Goal: Information Seeking & Learning: Learn about a topic

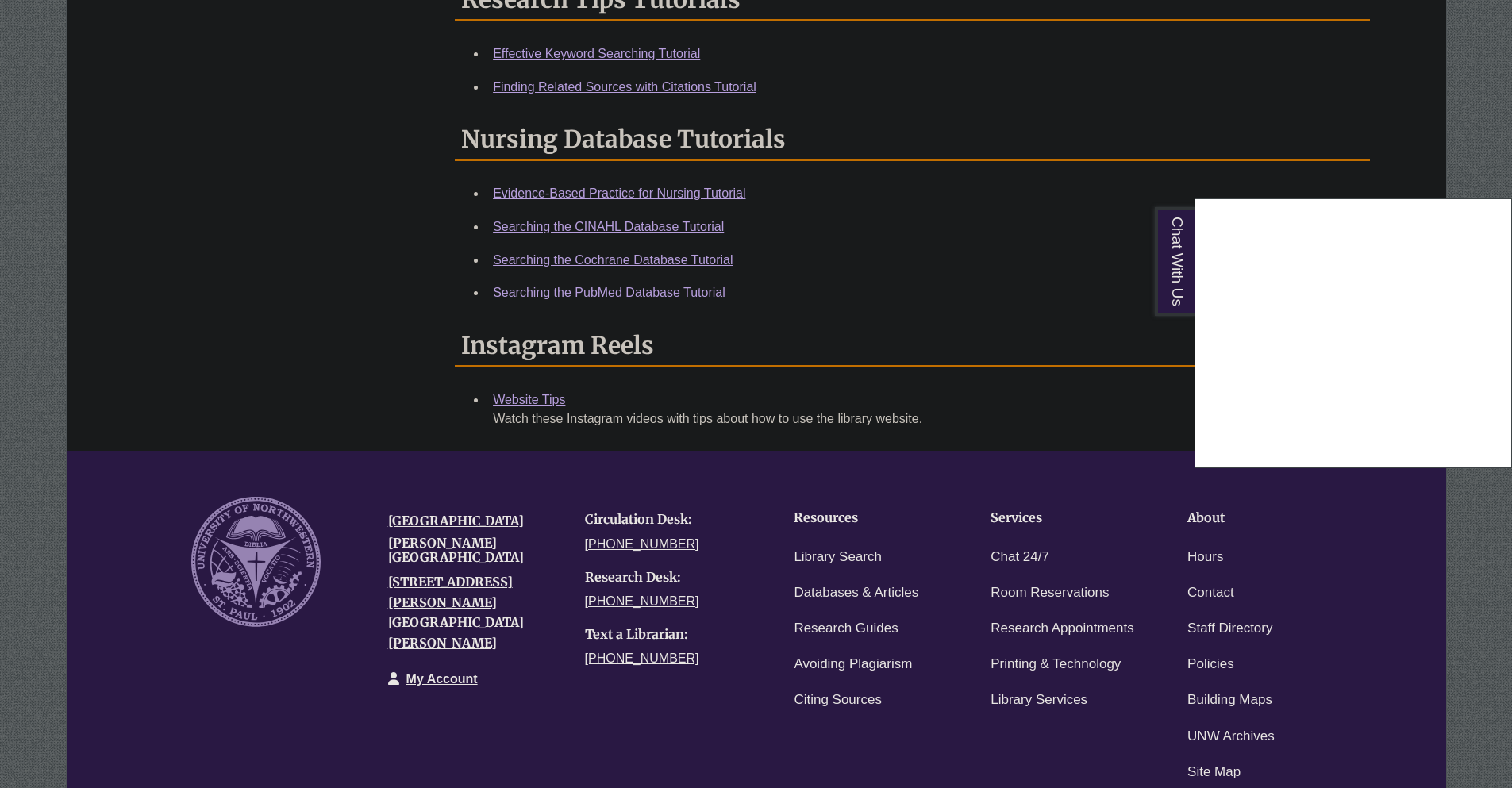
scroll to position [952, 0]
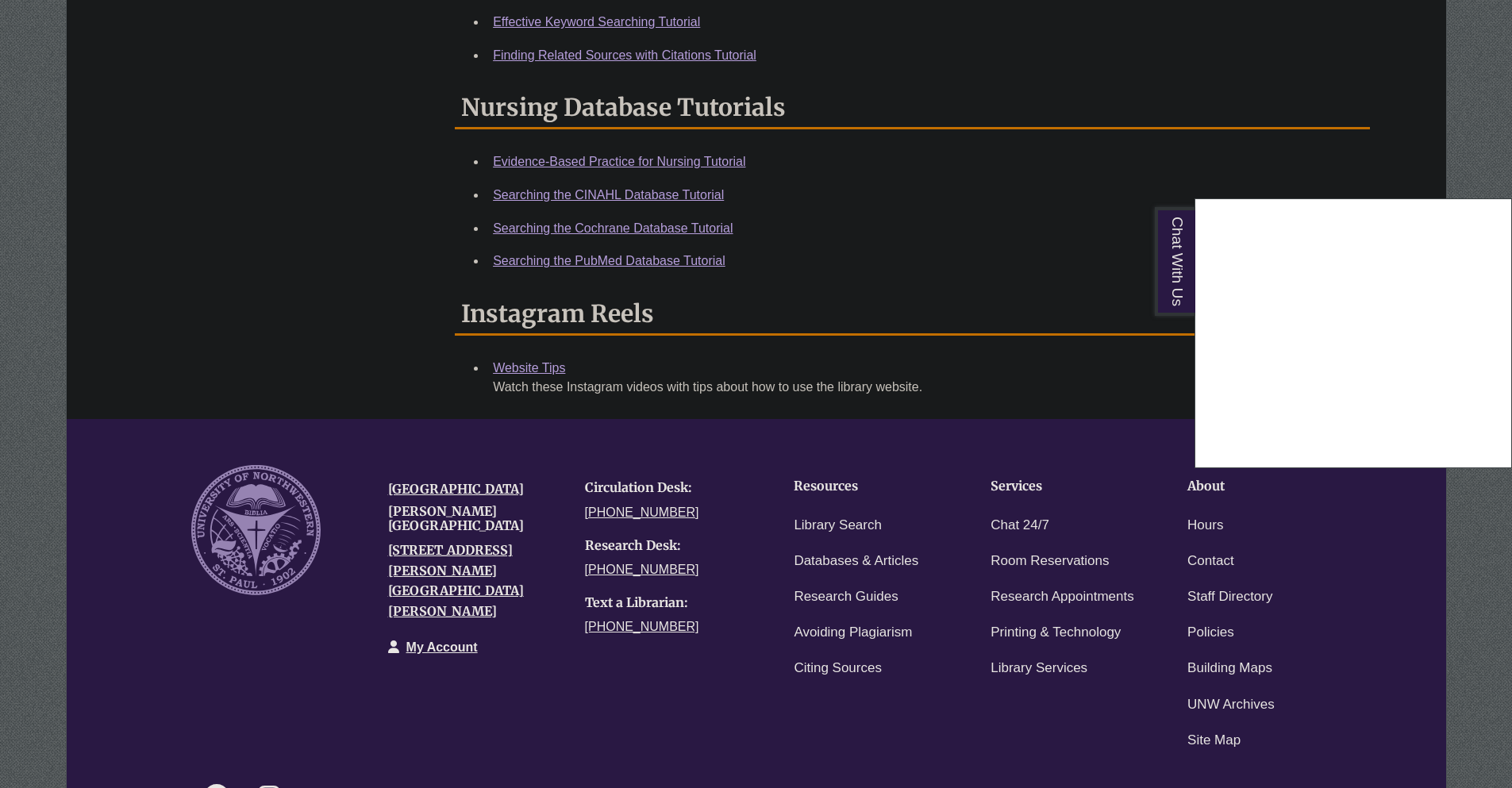
click at [454, 515] on div "Chat With Us" at bounding box center [756, 394] width 1512 height 788
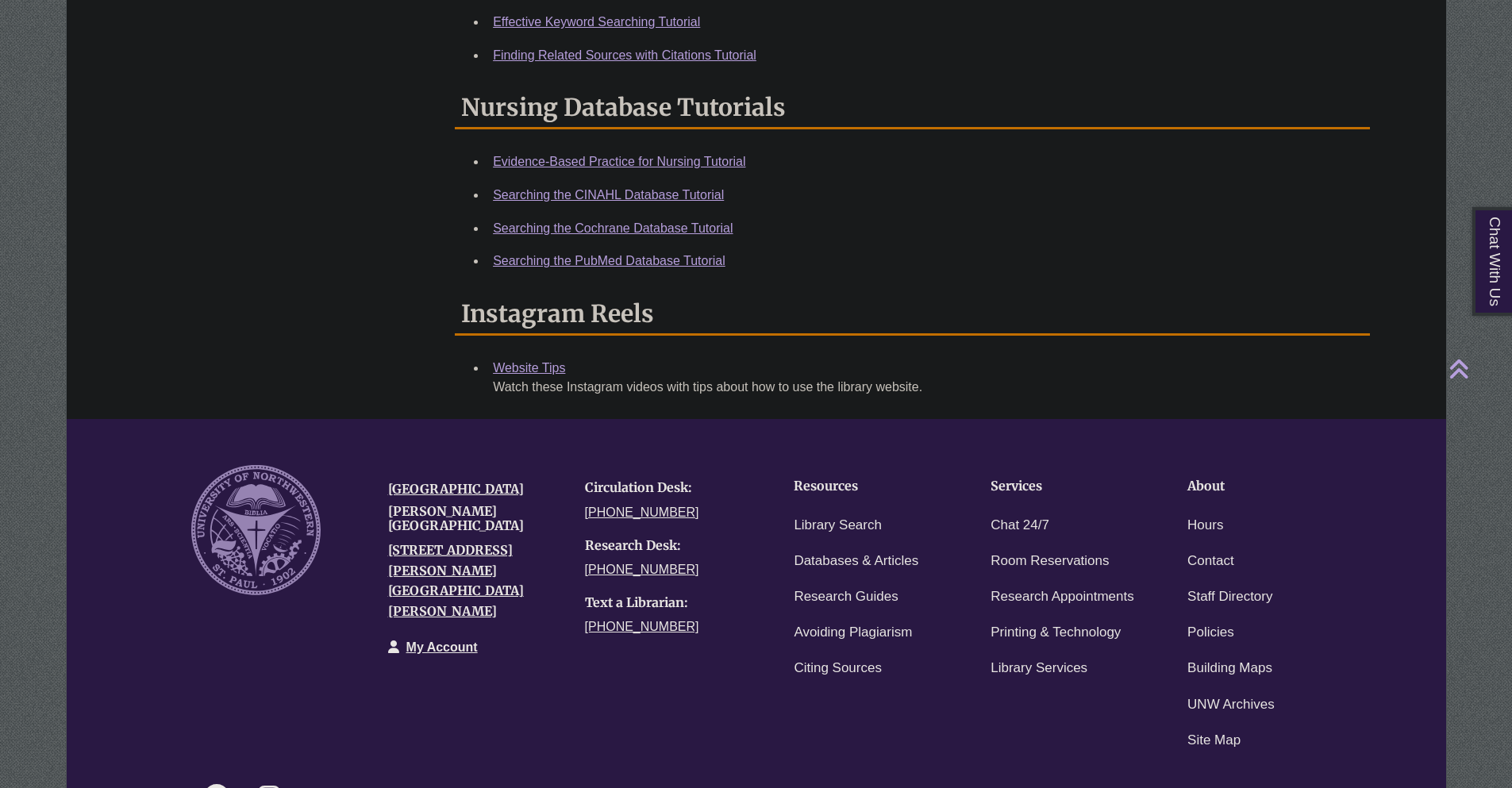
click at [454, 515] on h4 "[PERSON_NAME][GEOGRAPHIC_DATA]" at bounding box center [475, 518] width 173 height 28
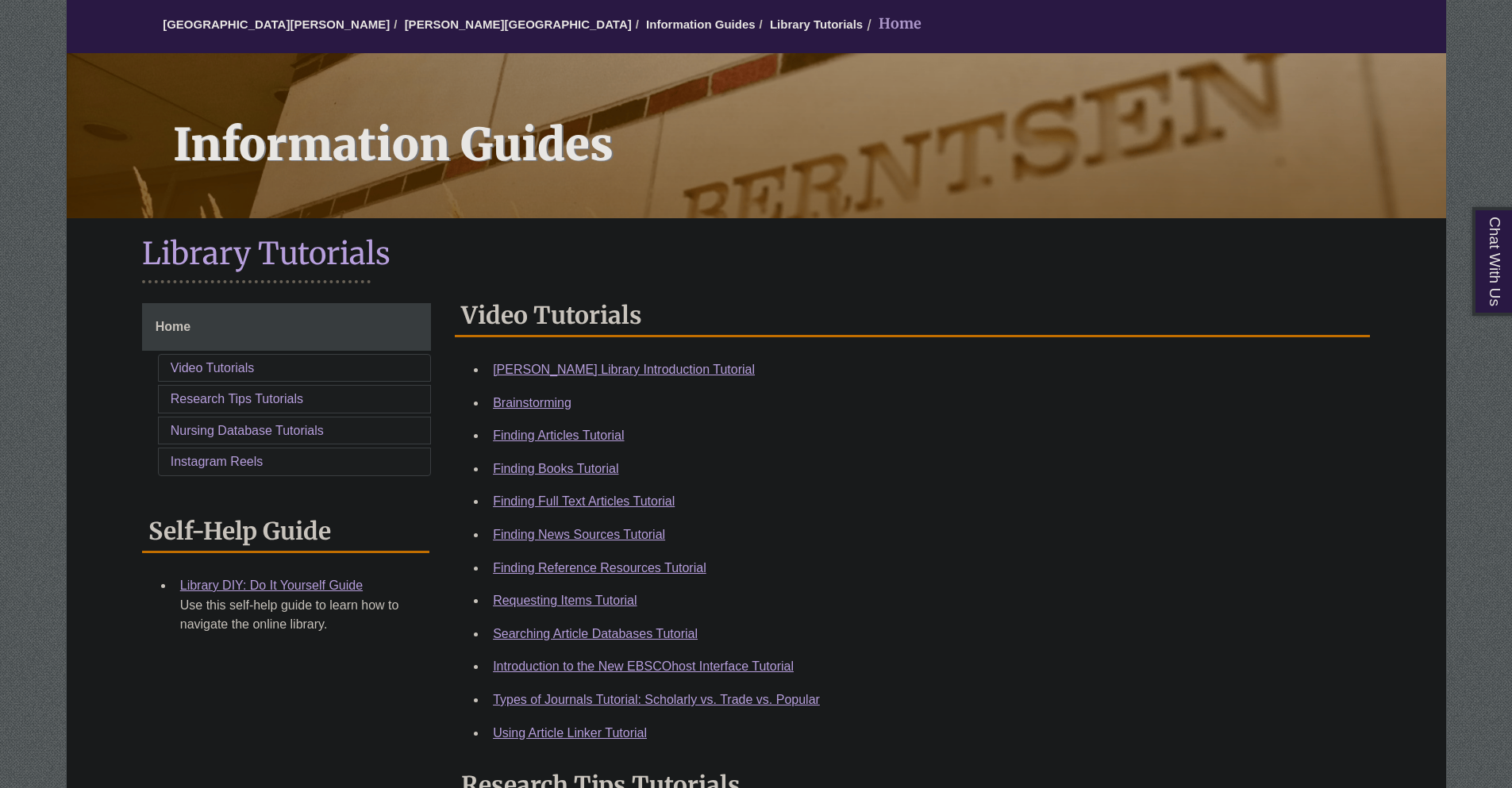
scroll to position [0, 0]
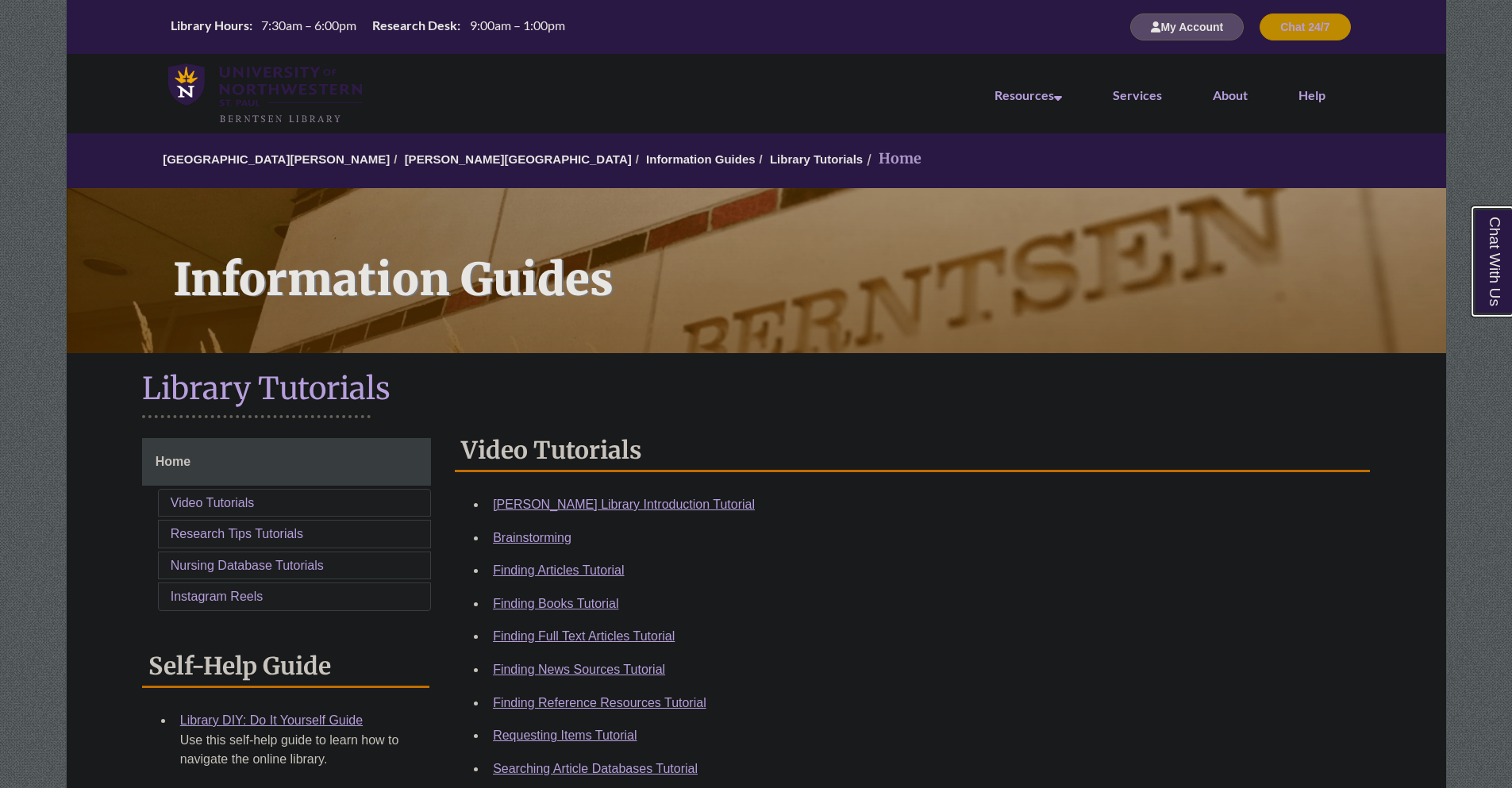
click at [1483, 289] on link "Chat With Us" at bounding box center [1493, 262] width 41 height 108
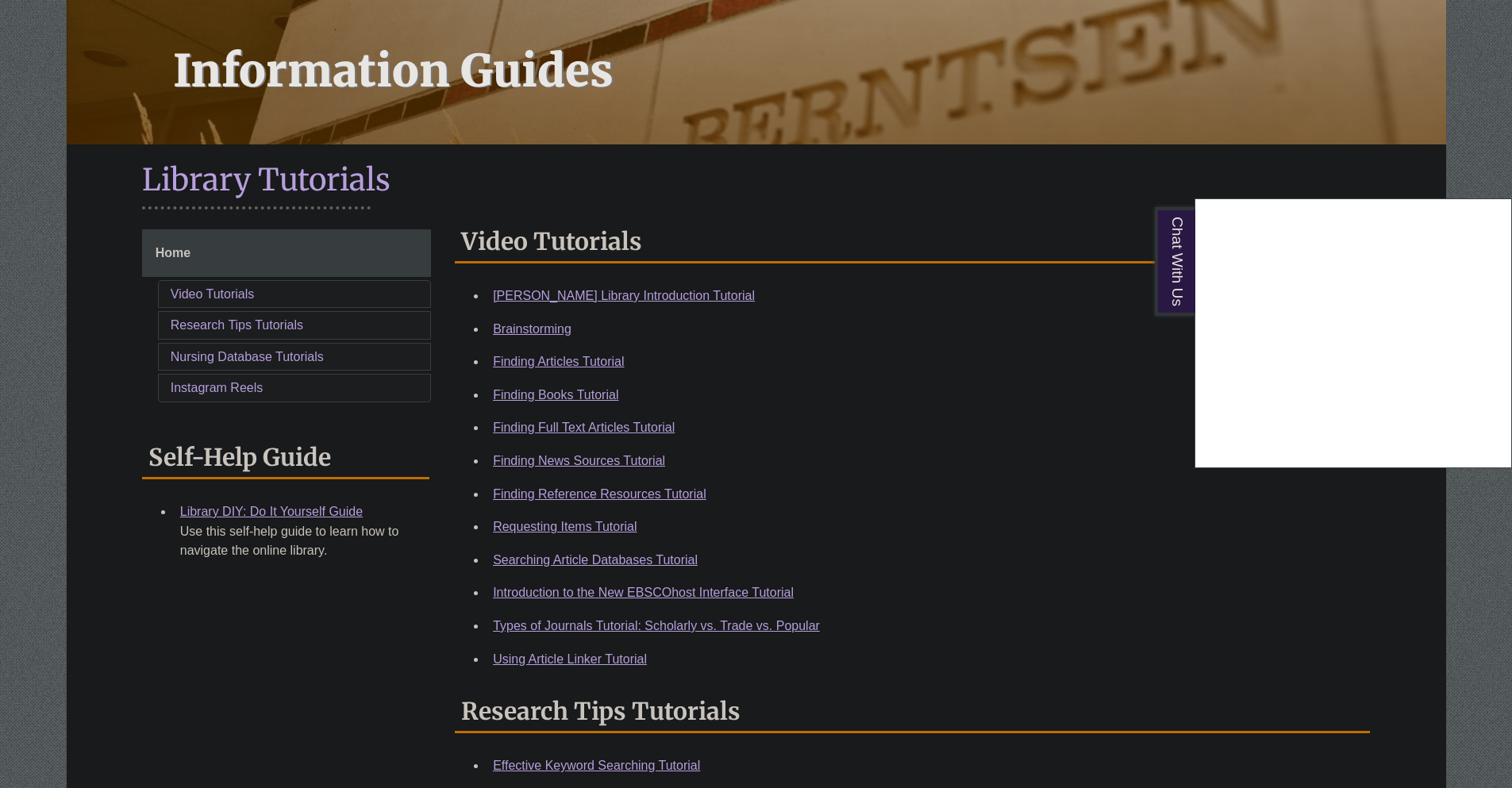
scroll to position [238, 0]
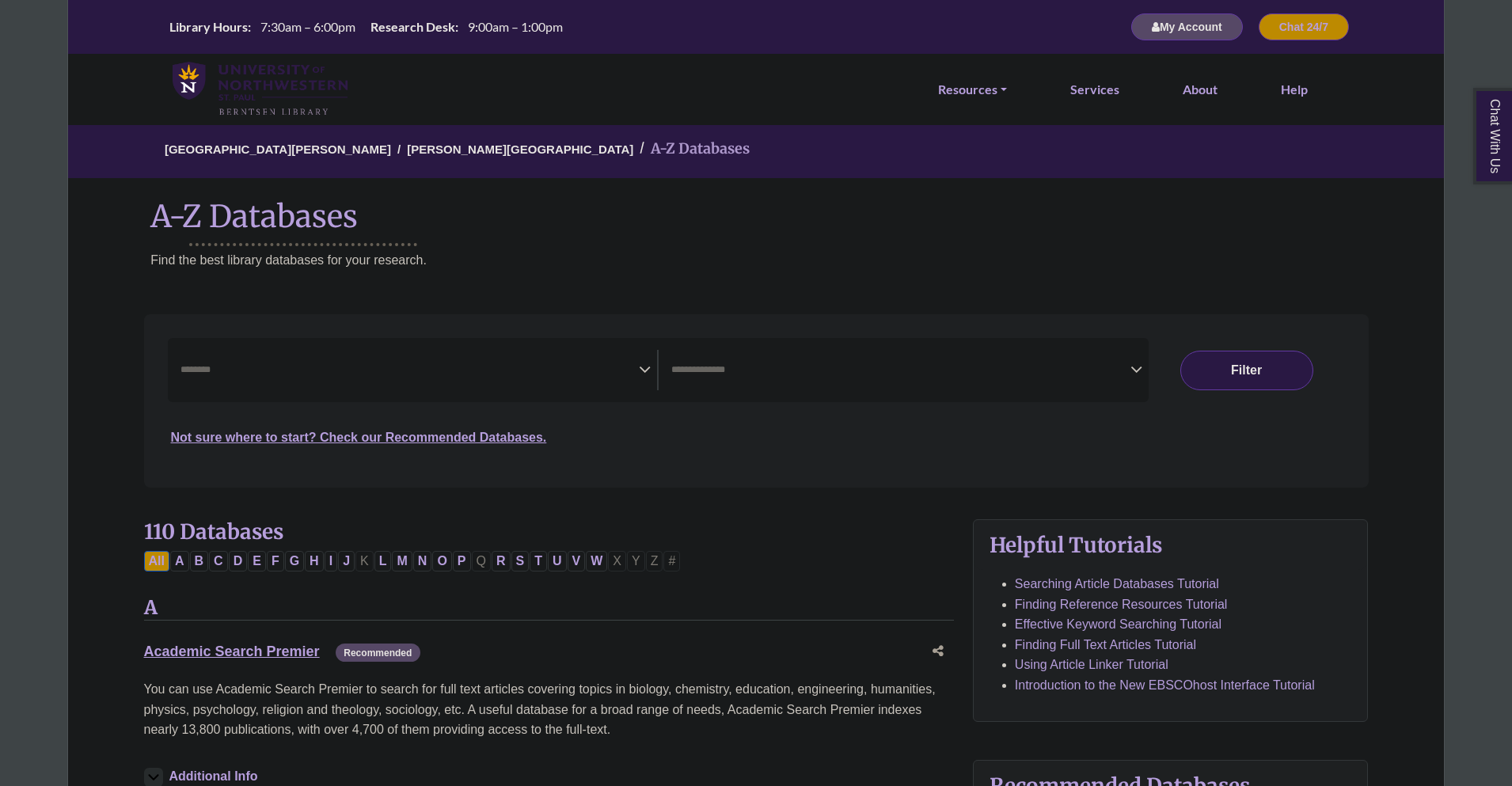
select select "Database Subject Filter"
select select "Database Types Filter"
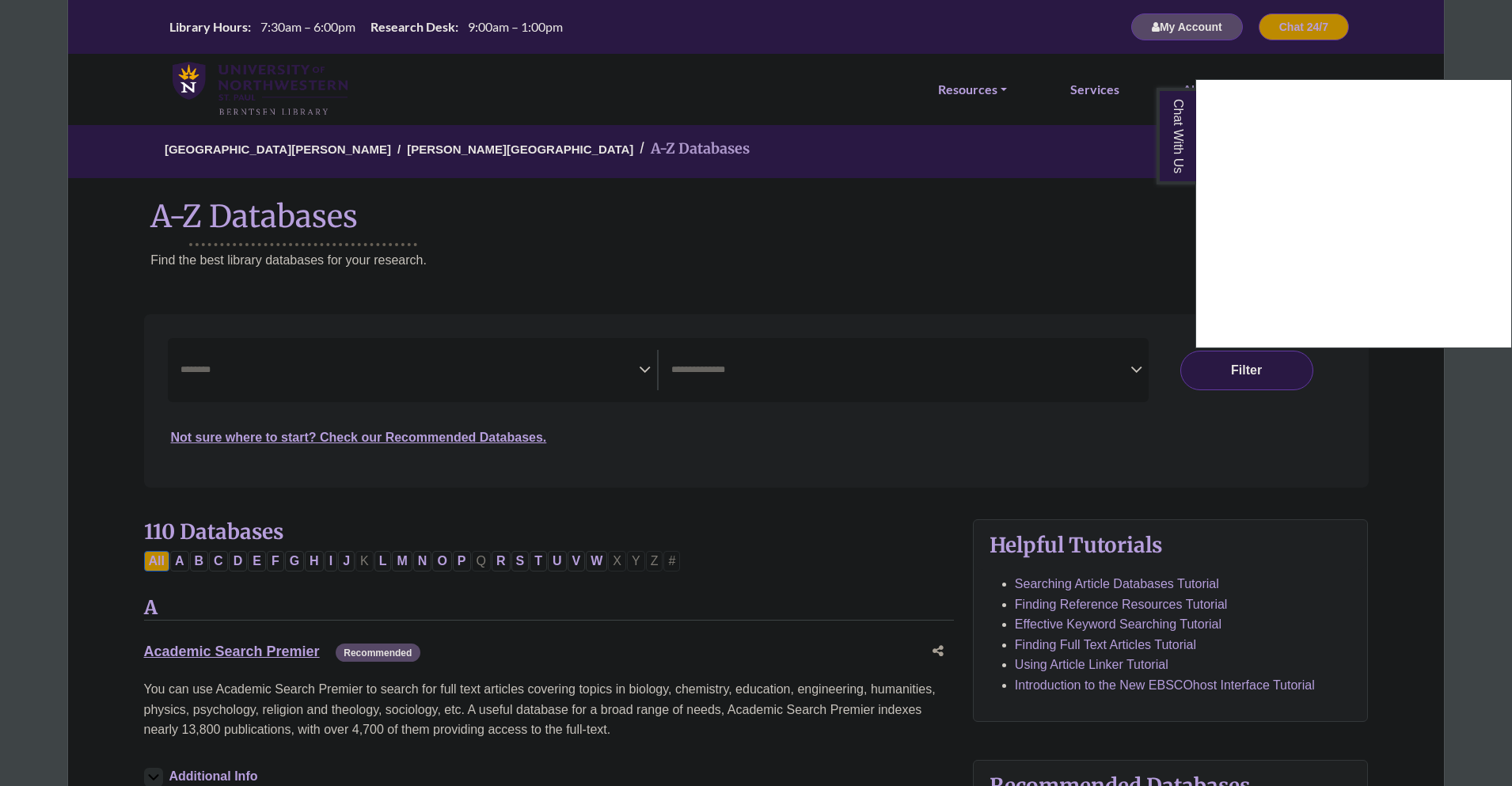
click at [308, 355] on div "Chat With Us" at bounding box center [756, 393] width 1512 height 786
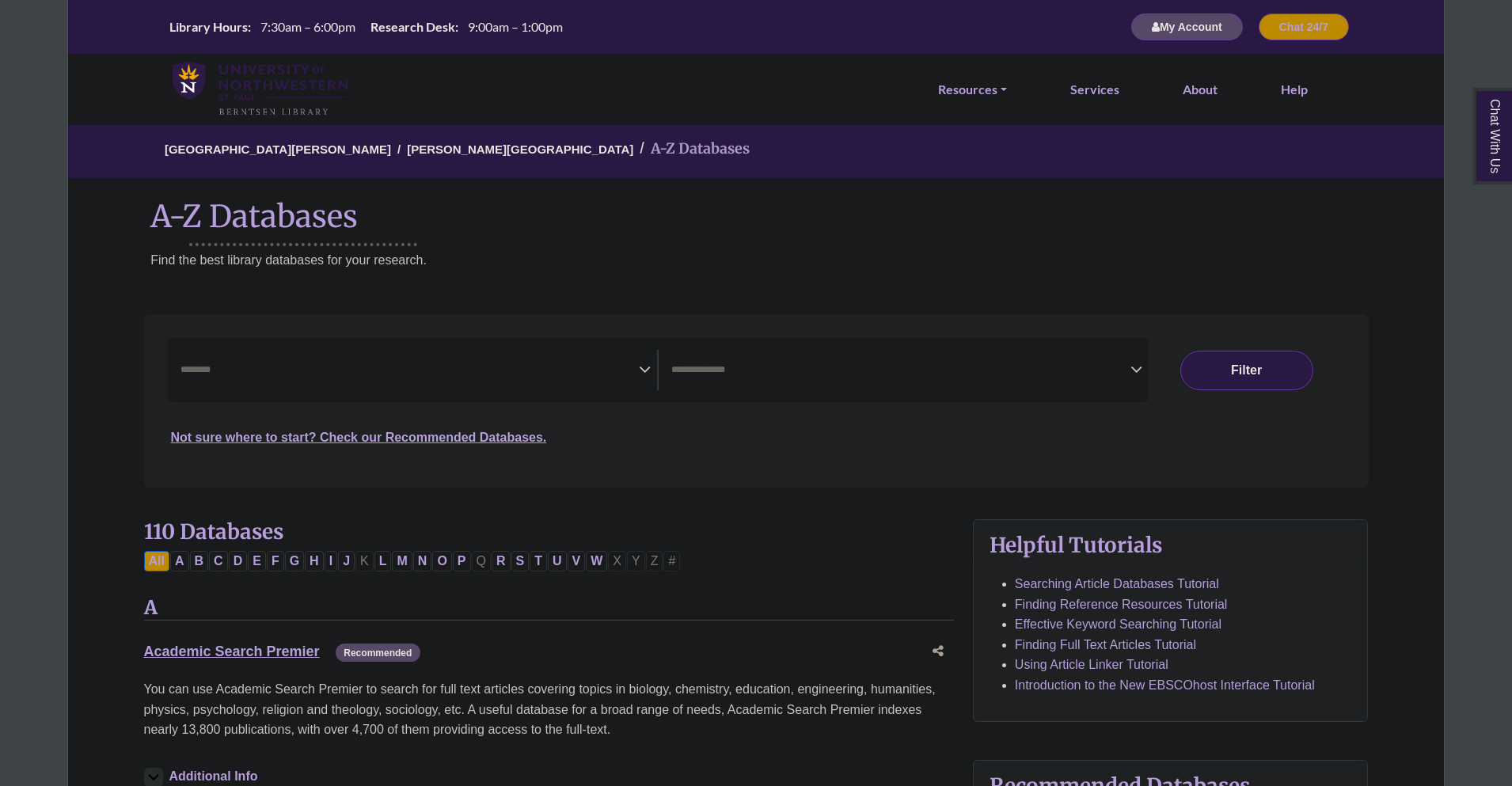
click at [273, 371] on textarea "Search" at bounding box center [410, 371] width 459 height 13
drag, startPoint x: 240, startPoint y: 373, endPoint x: 154, endPoint y: 376, distance: 86.1
click at [154, 376] on div "Search filters" at bounding box center [756, 400] width 1206 height 160
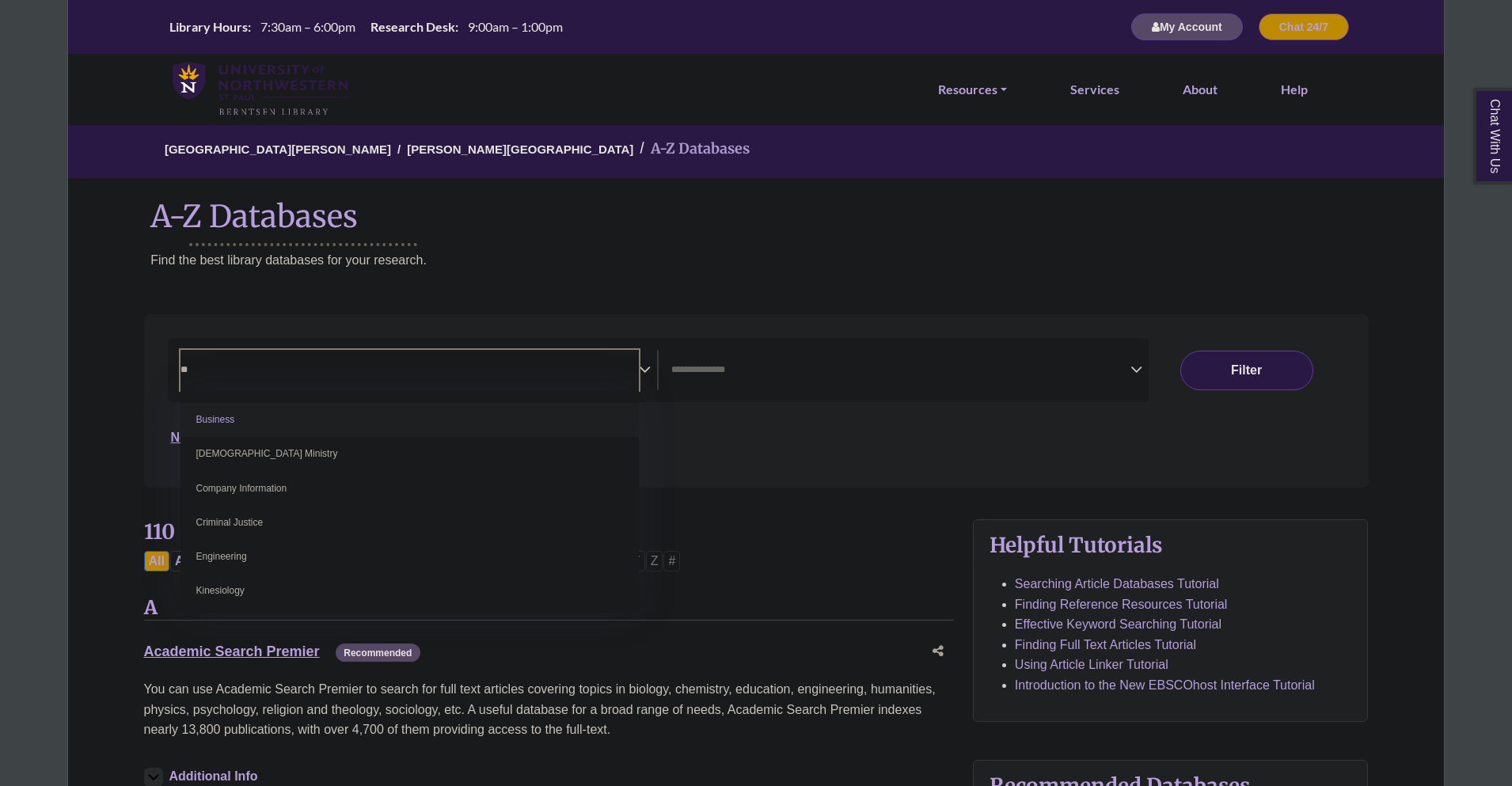
type textarea "*"
click at [96, 235] on div "University of Northwestern - St. Paul Berntsen Library A-Z Databases A-Z Databa…" at bounding box center [756, 210] width 1378 height 175
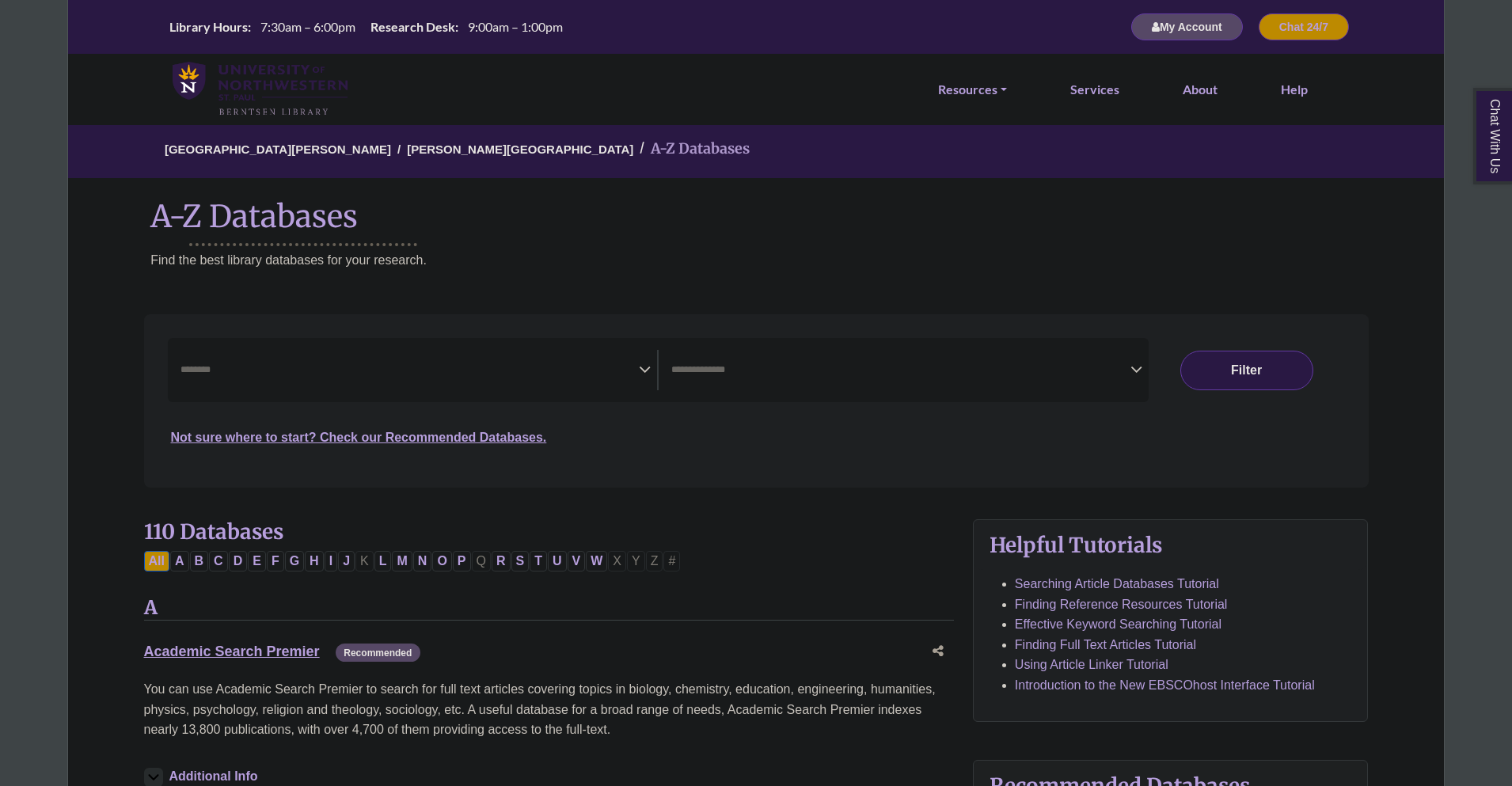
click at [297, 219] on h1 "A-Z Databases" at bounding box center [756, 209] width 1376 height 48
click at [1129, 377] on textarea "Search" at bounding box center [901, 371] width 459 height 13
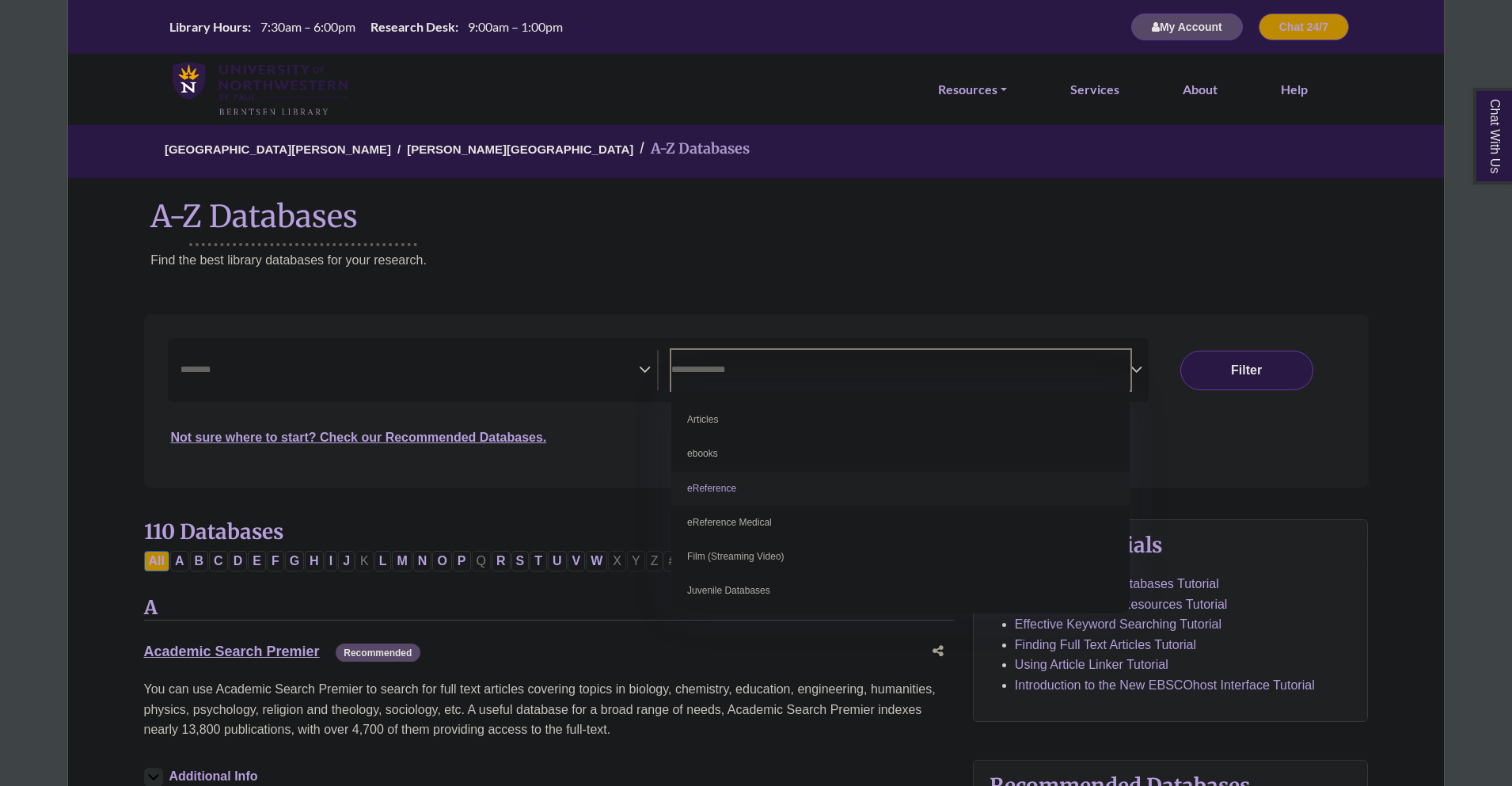
select select "*****"
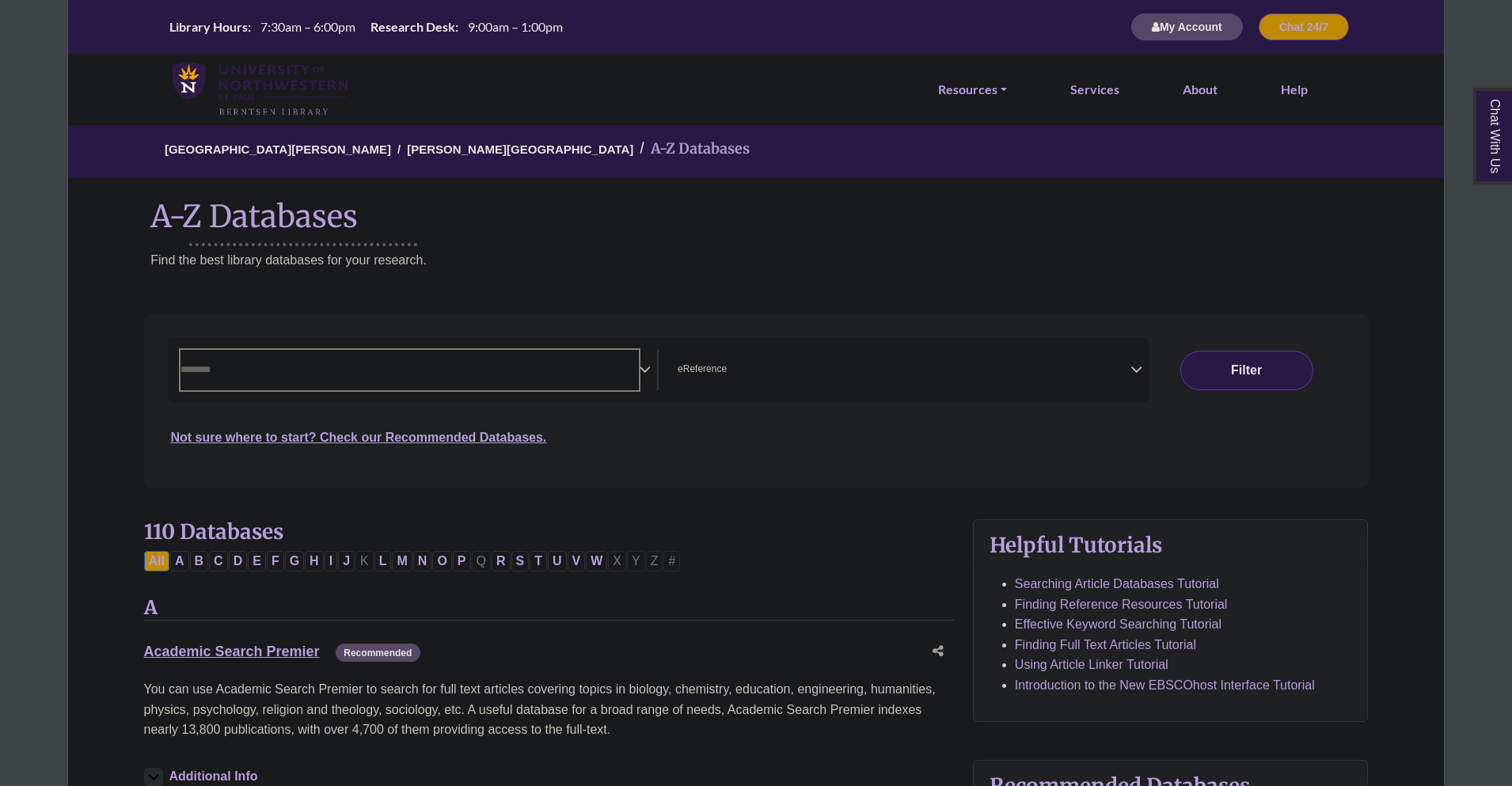
click at [375, 360] on span "Search filters" at bounding box center [410, 370] width 459 height 41
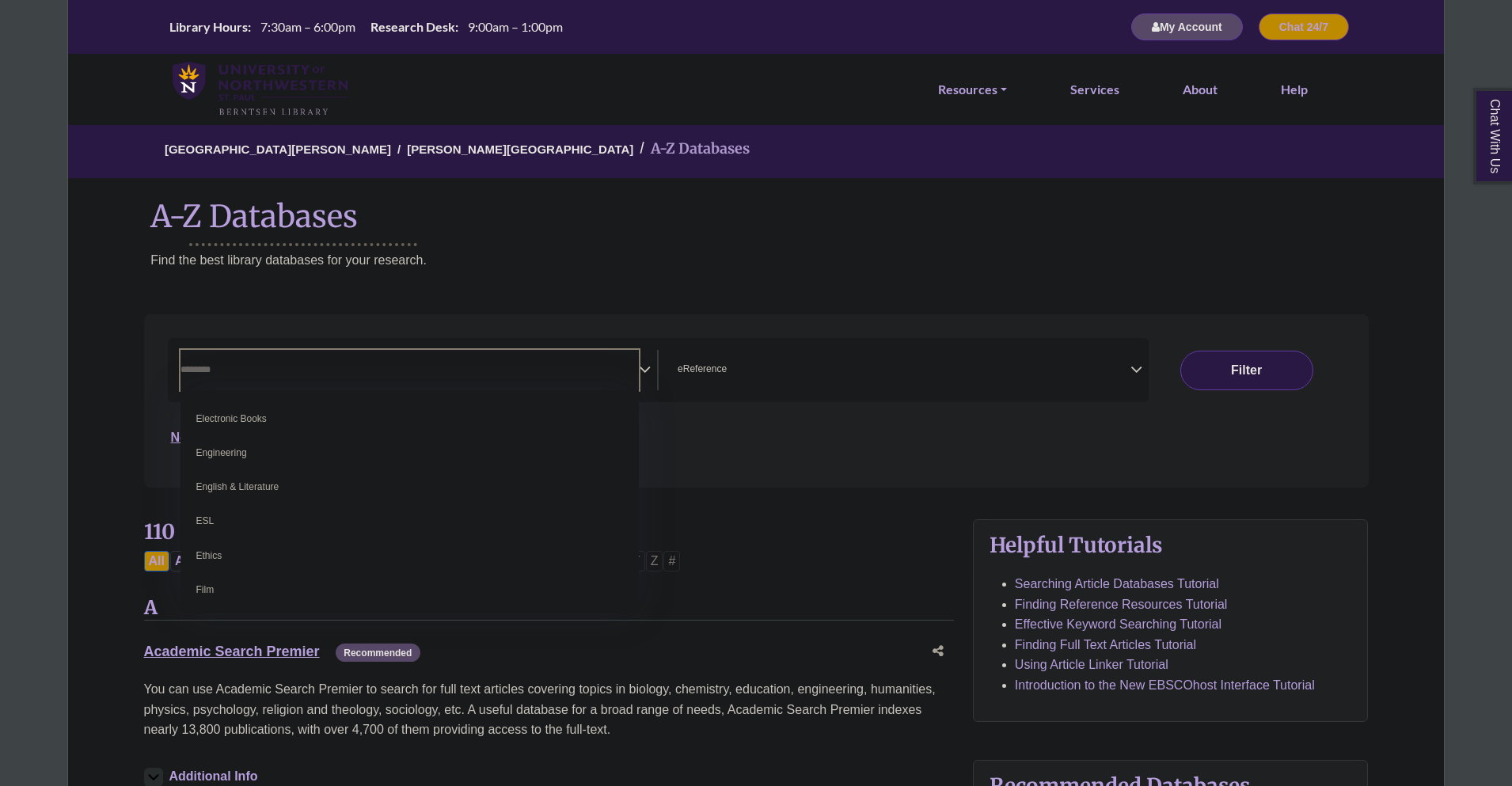
scroll to position [633, 0]
select select "*****"
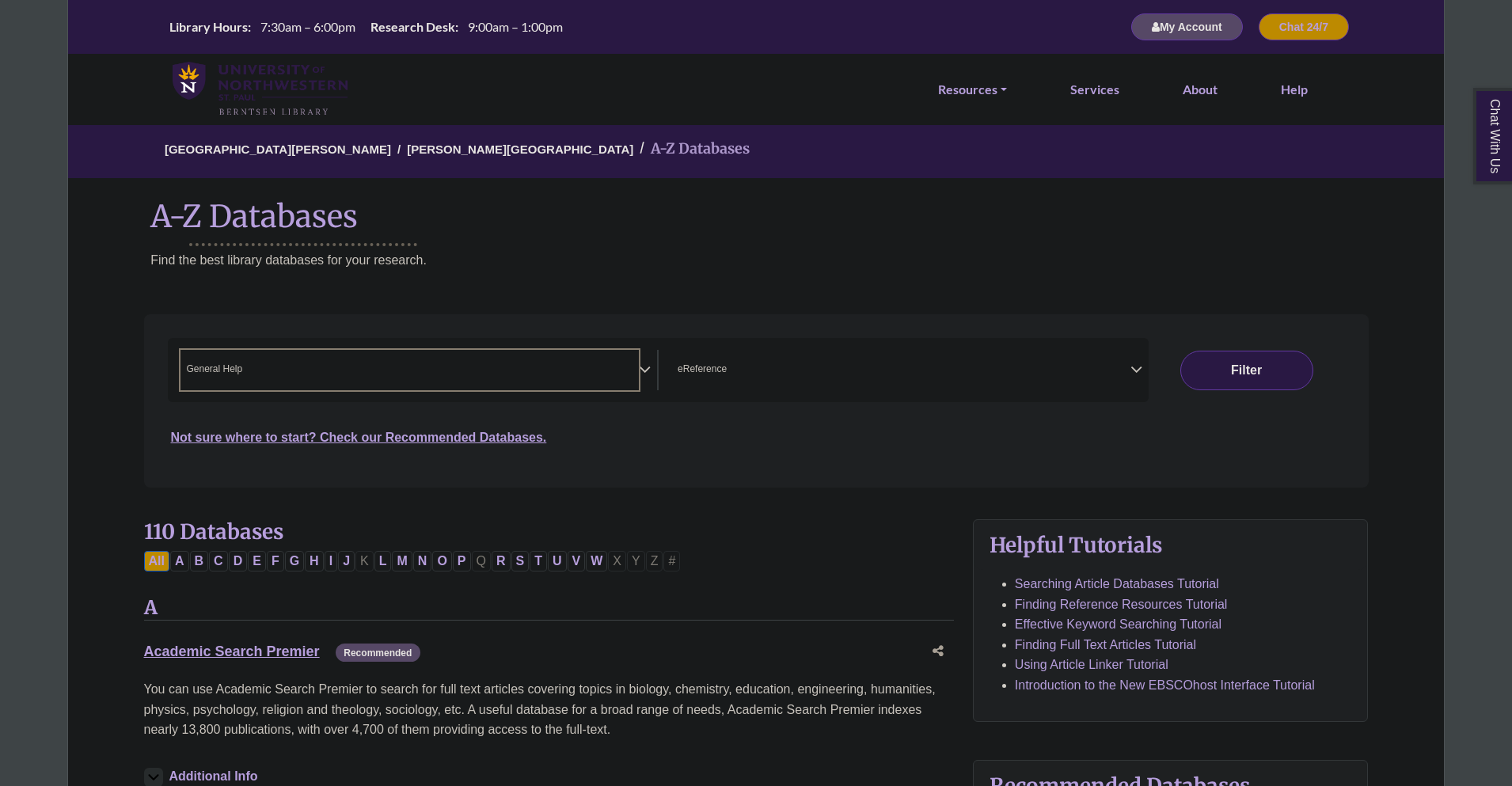
scroll to position [304, 0]
click at [1215, 373] on button "Filter" at bounding box center [1247, 370] width 133 height 40
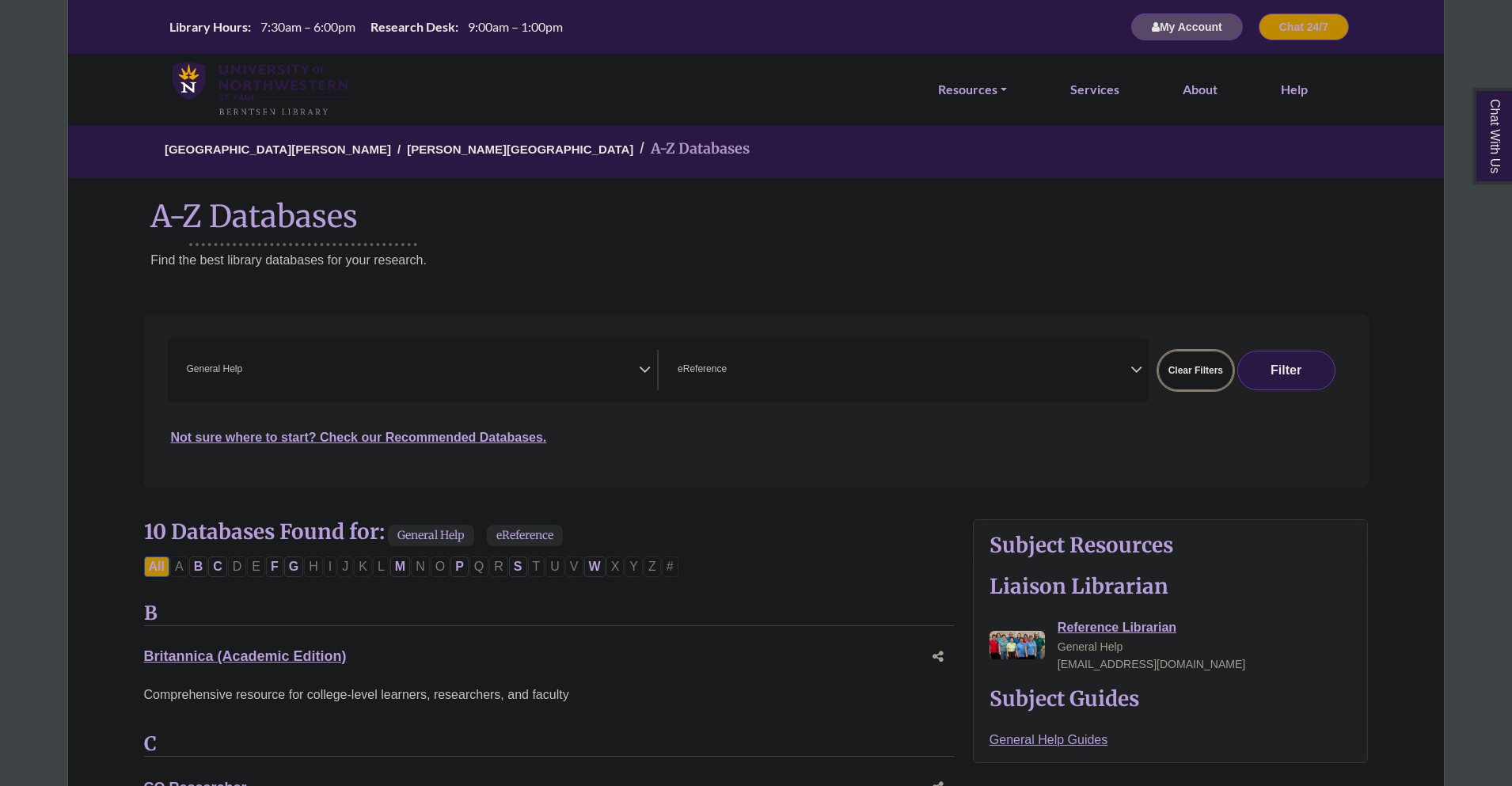
click at [1213, 377] on button "Clear Filters" at bounding box center [1195, 370] width 75 height 40
select select "Database Subject Filter"
select select "Database Types Filter"
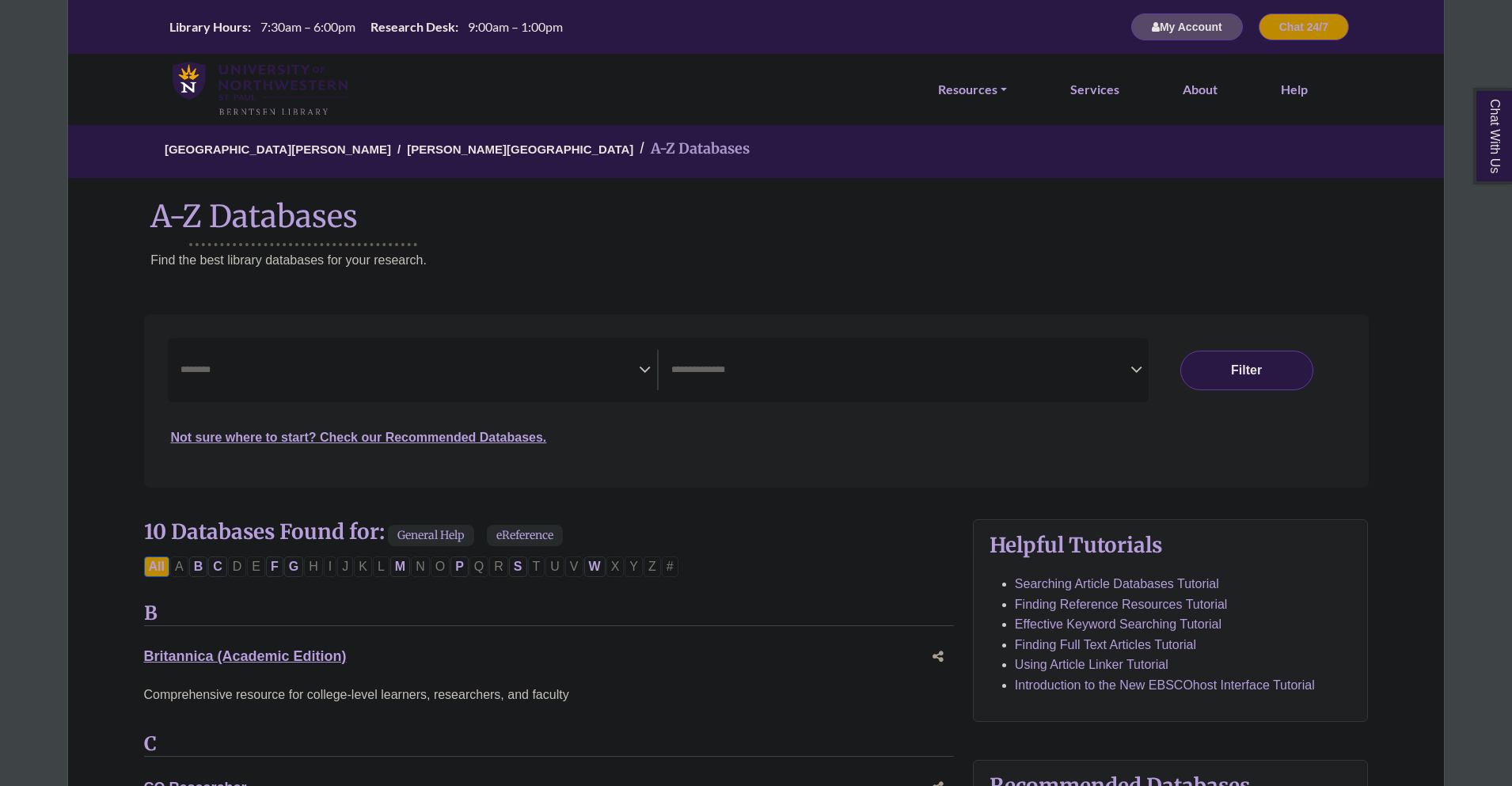
select select "Database Subject Filter"
select select "Database Types Filter"
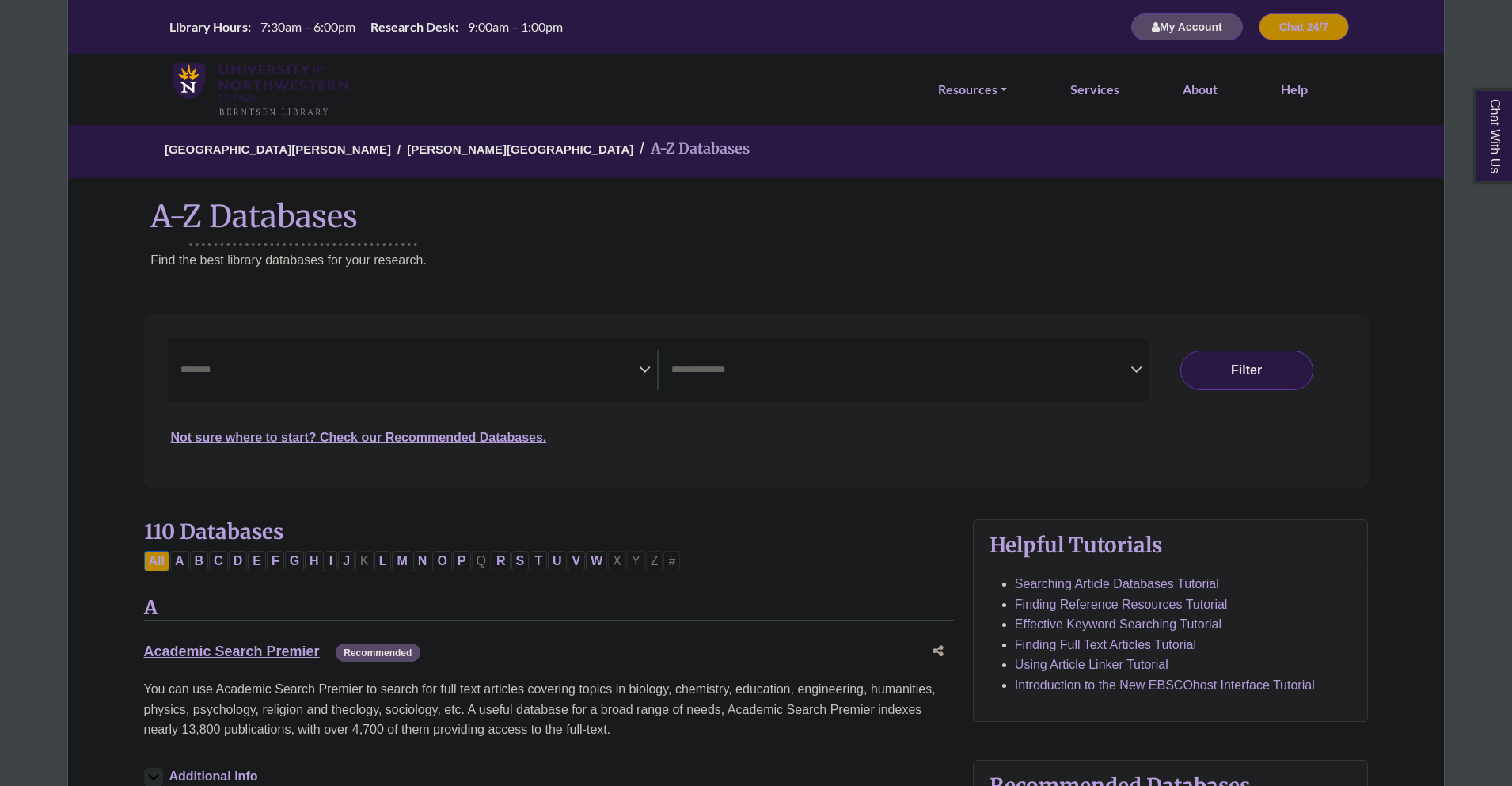
click at [648, 370] on icon "Search filters" at bounding box center [645, 367] width 12 height 24
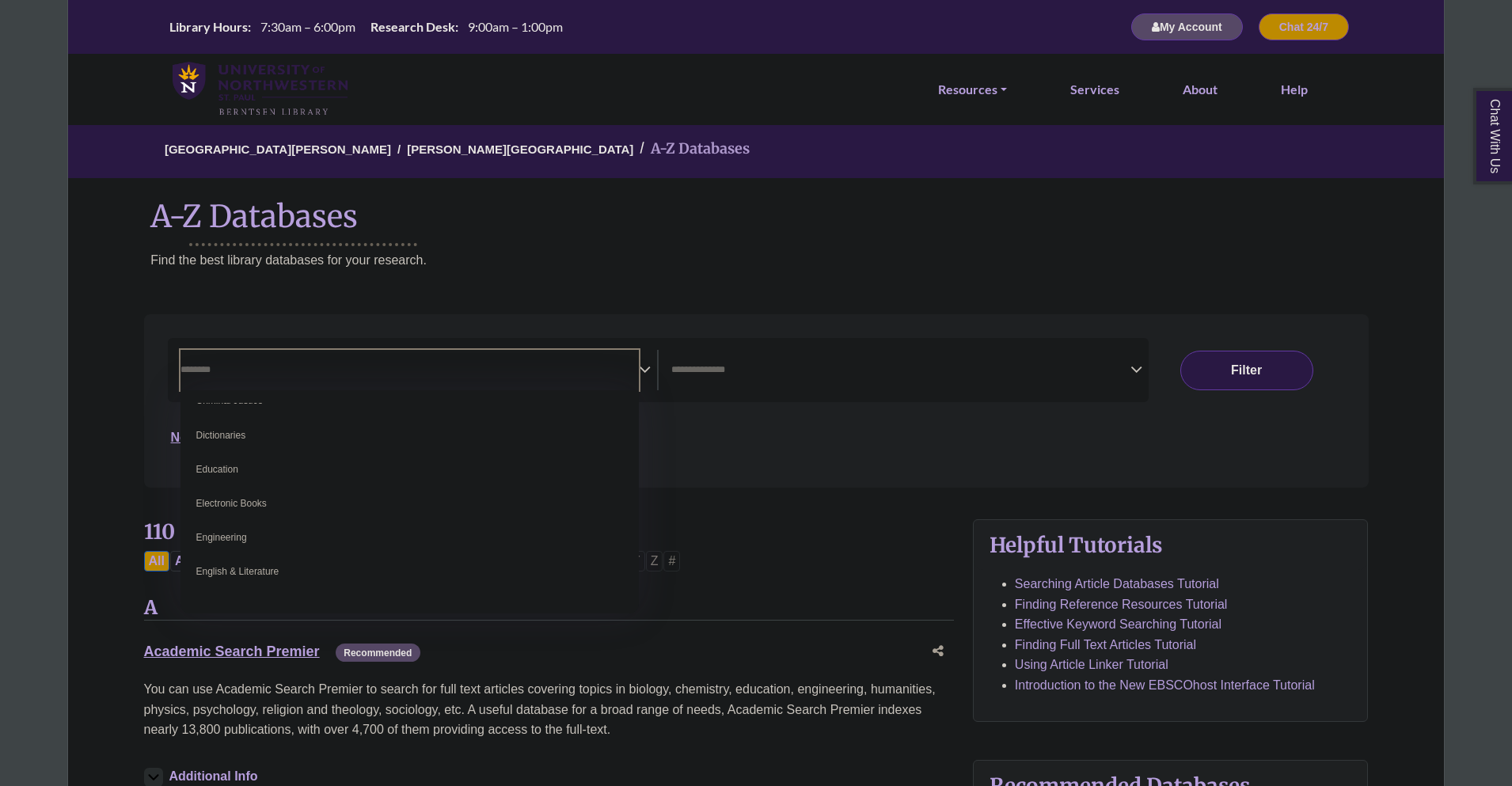
scroll to position [554, 0]
select select "*****"
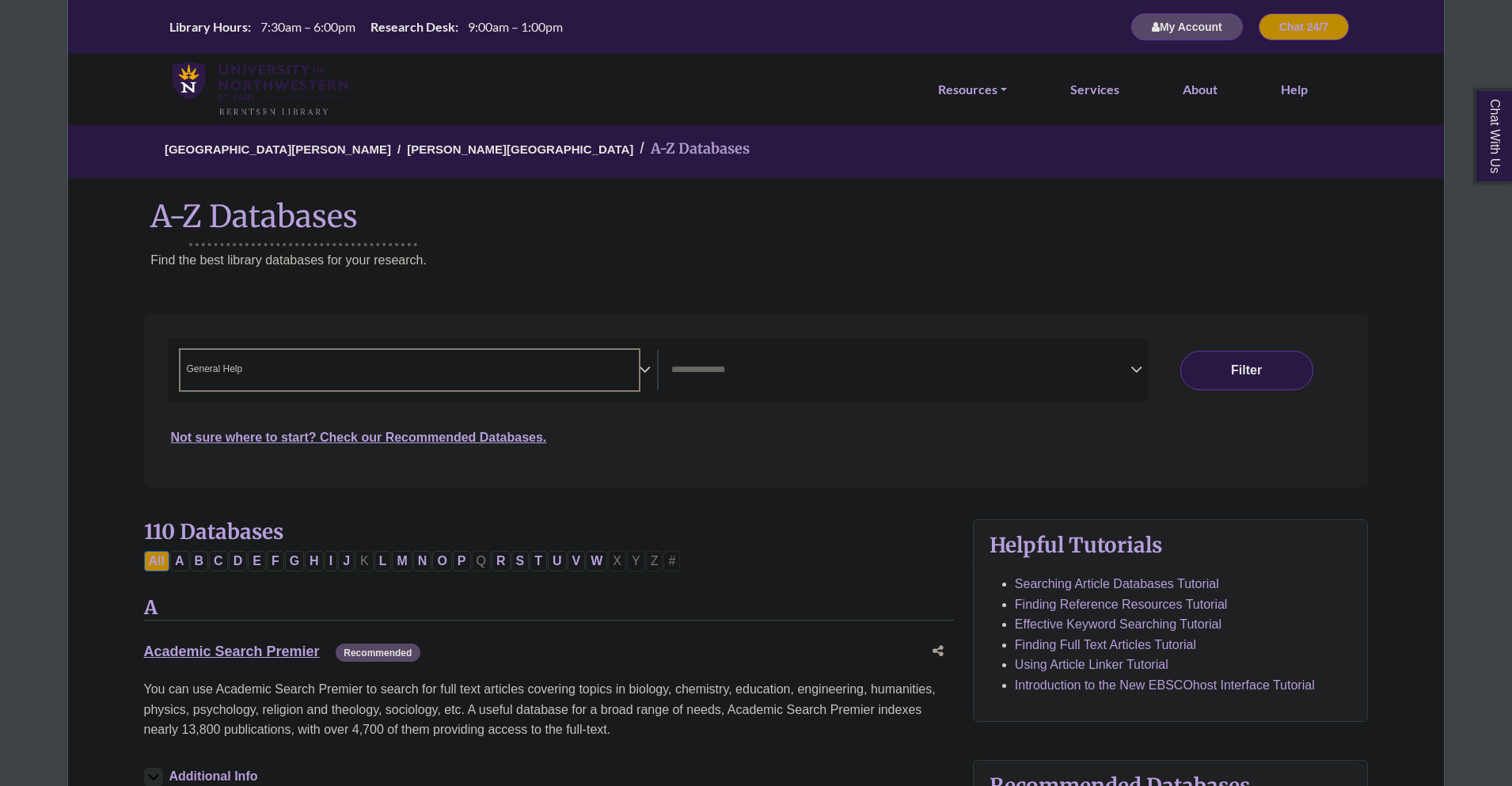
click at [784, 378] on span "Search filters" at bounding box center [901, 370] width 459 height 41
select select "*****"
click at [953, 446] on div "Not sure where to start? Check our Recommended Databases." at bounding box center [609, 431] width 882 height 33
click at [1219, 368] on button "Filter" at bounding box center [1247, 370] width 133 height 40
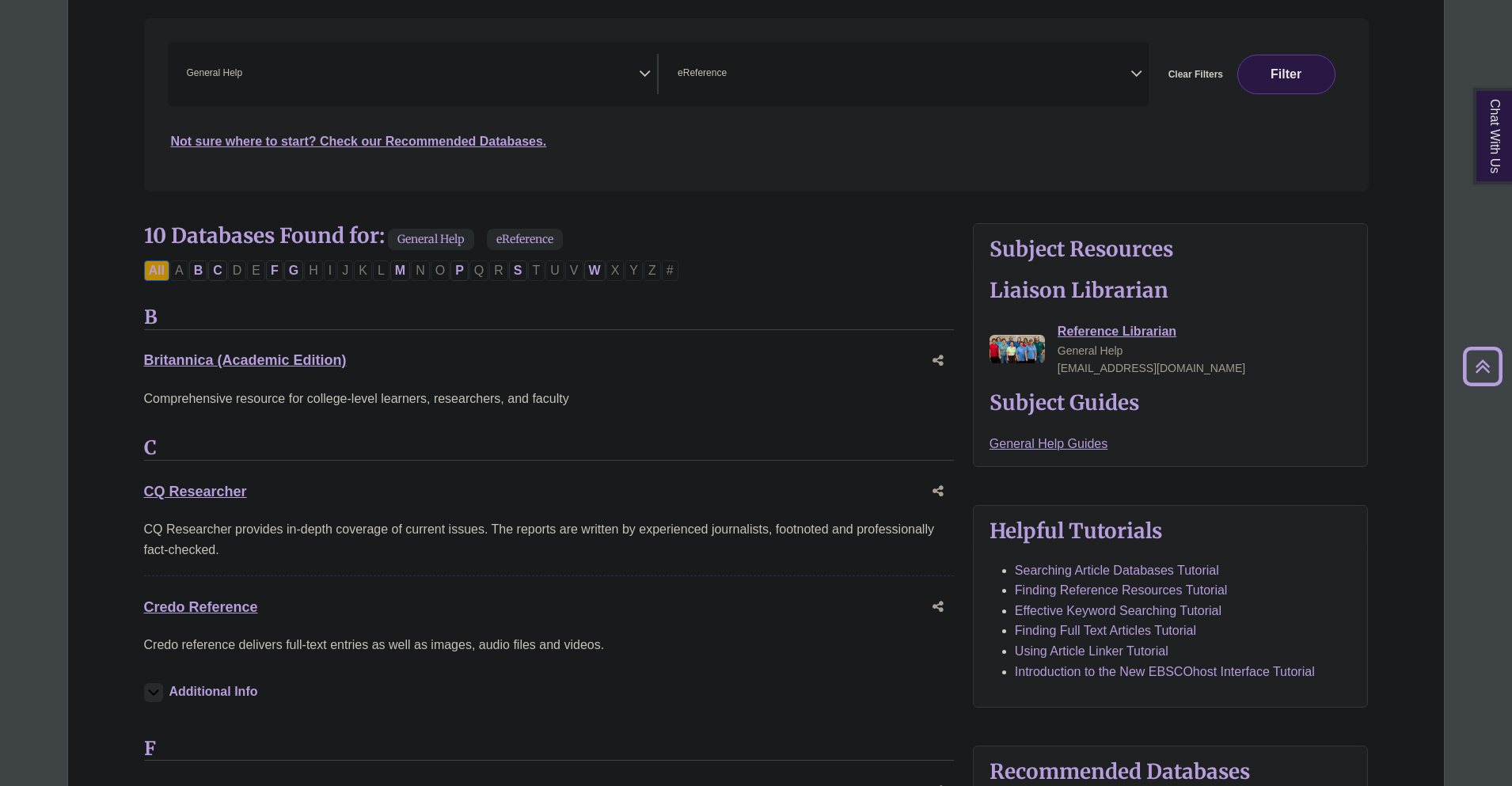
scroll to position [396, 0]
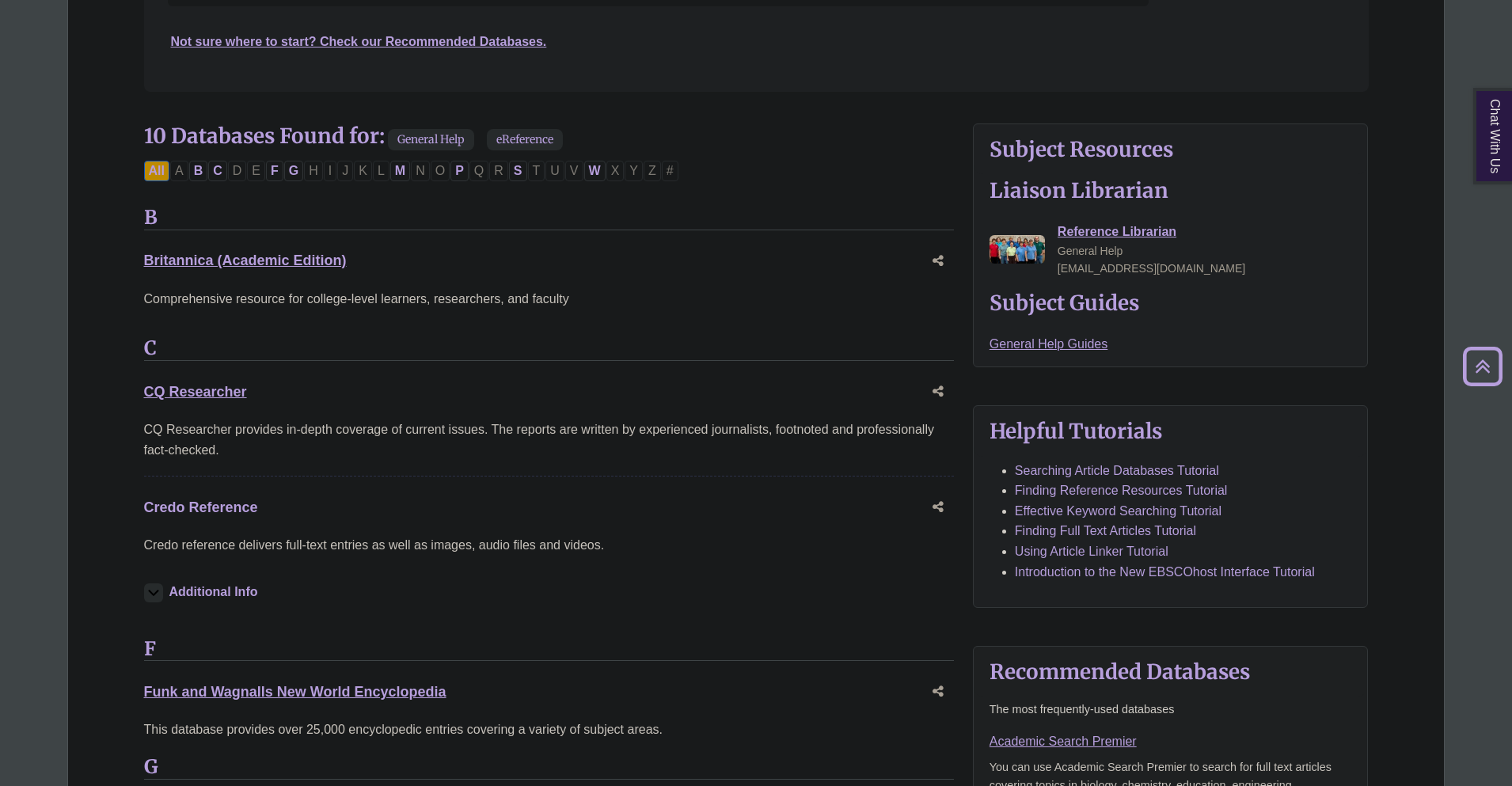
click at [241, 512] on link "Credo Reference This link opens in a new window" at bounding box center [201, 507] width 114 height 16
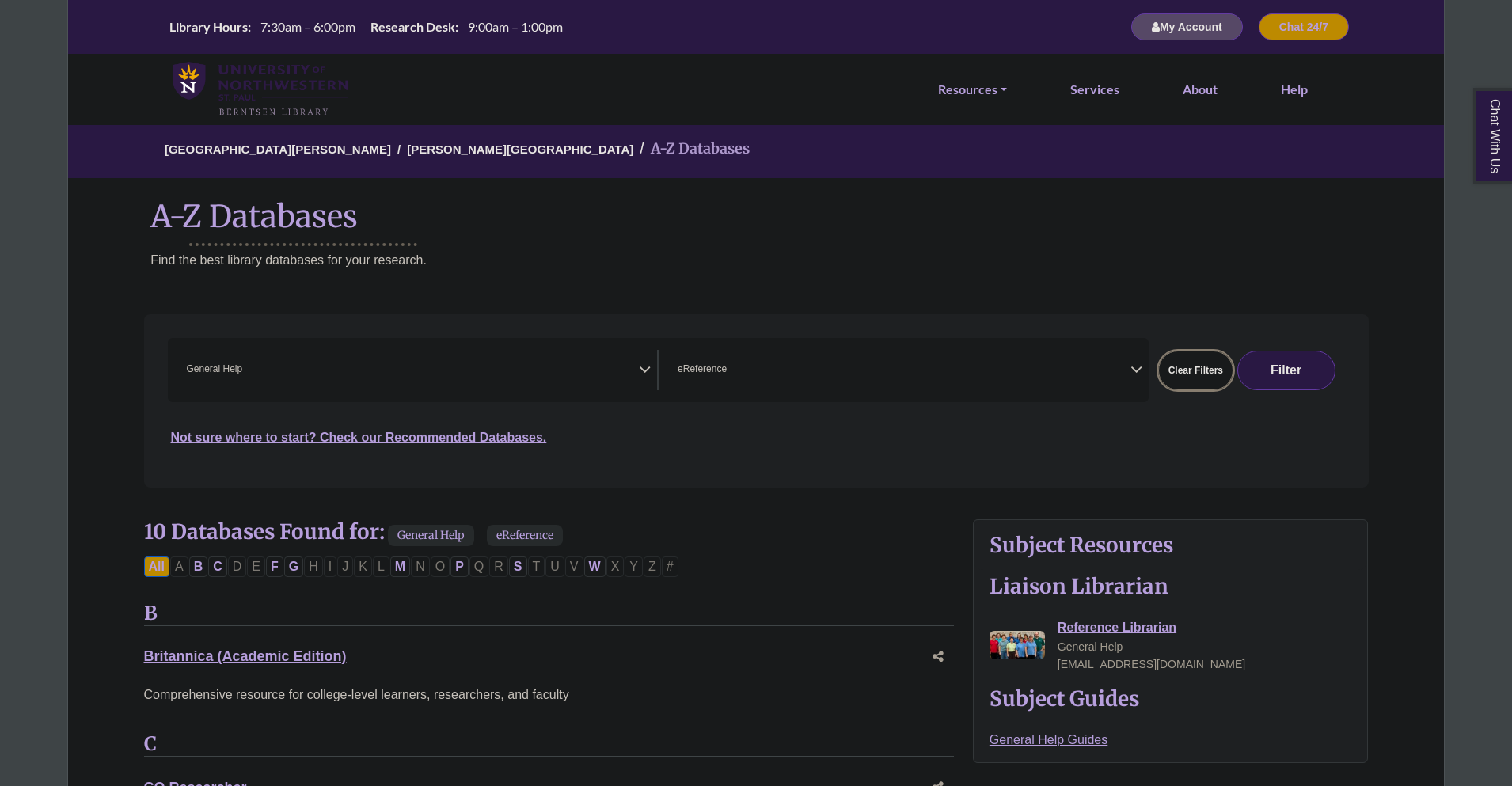
click at [1194, 375] on button "Clear Filters" at bounding box center [1195, 370] width 75 height 40
select select "Database Subject Filter"
select select "Database Types Filter"
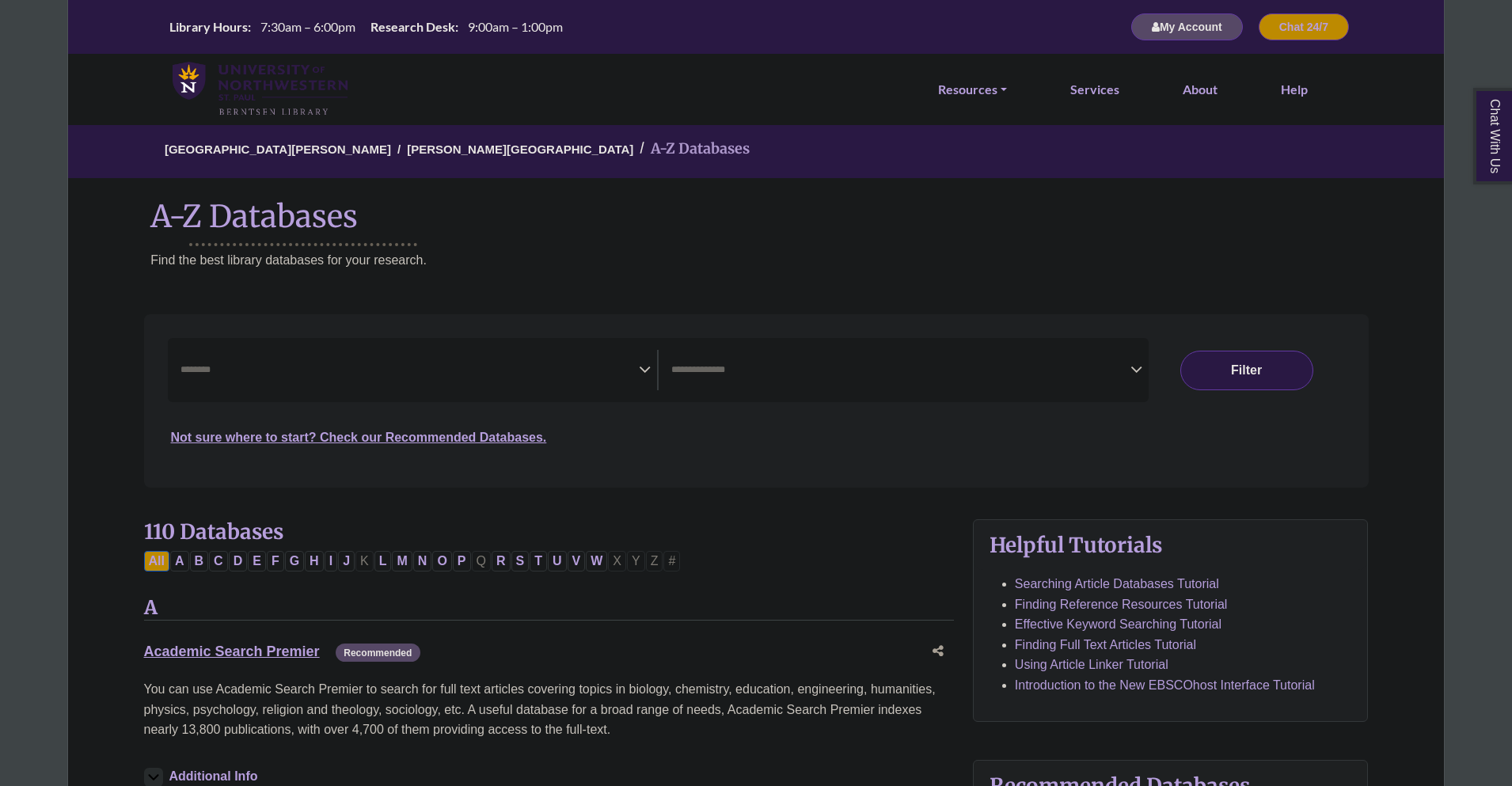
select select "Database Subject Filter"
select select "Database Types Filter"
click at [645, 372] on icon "Search filters" at bounding box center [645, 367] width 12 height 24
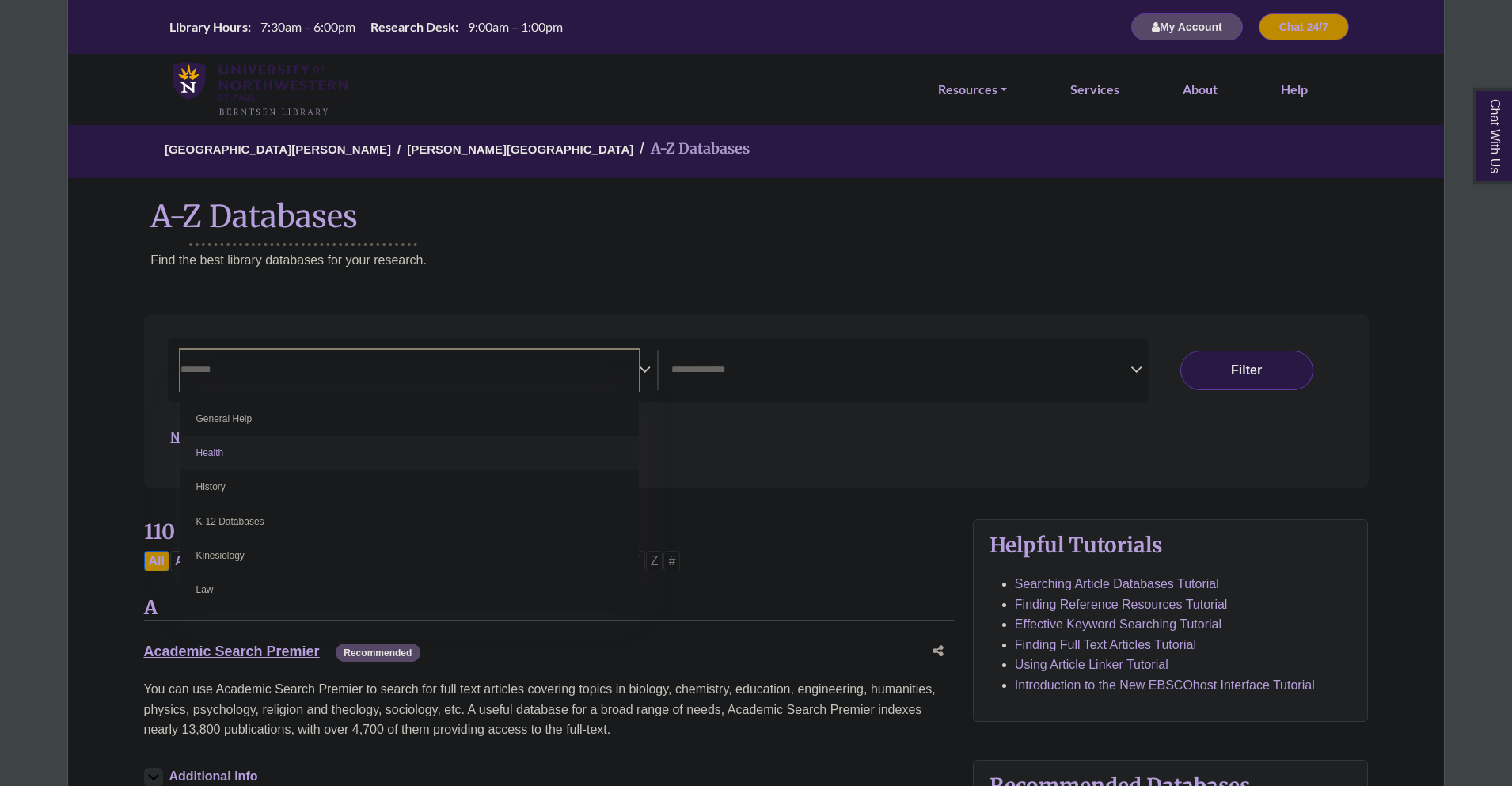
scroll to position [713, 0]
drag, startPoint x: 847, startPoint y: 274, endPoint x: 843, endPoint y: 263, distance: 11.7
click at [844, 268] on div "University of Northwestern - St. Paul Berntsen Library A-Z Databases A-Z Databa…" at bounding box center [756, 210] width 1378 height 175
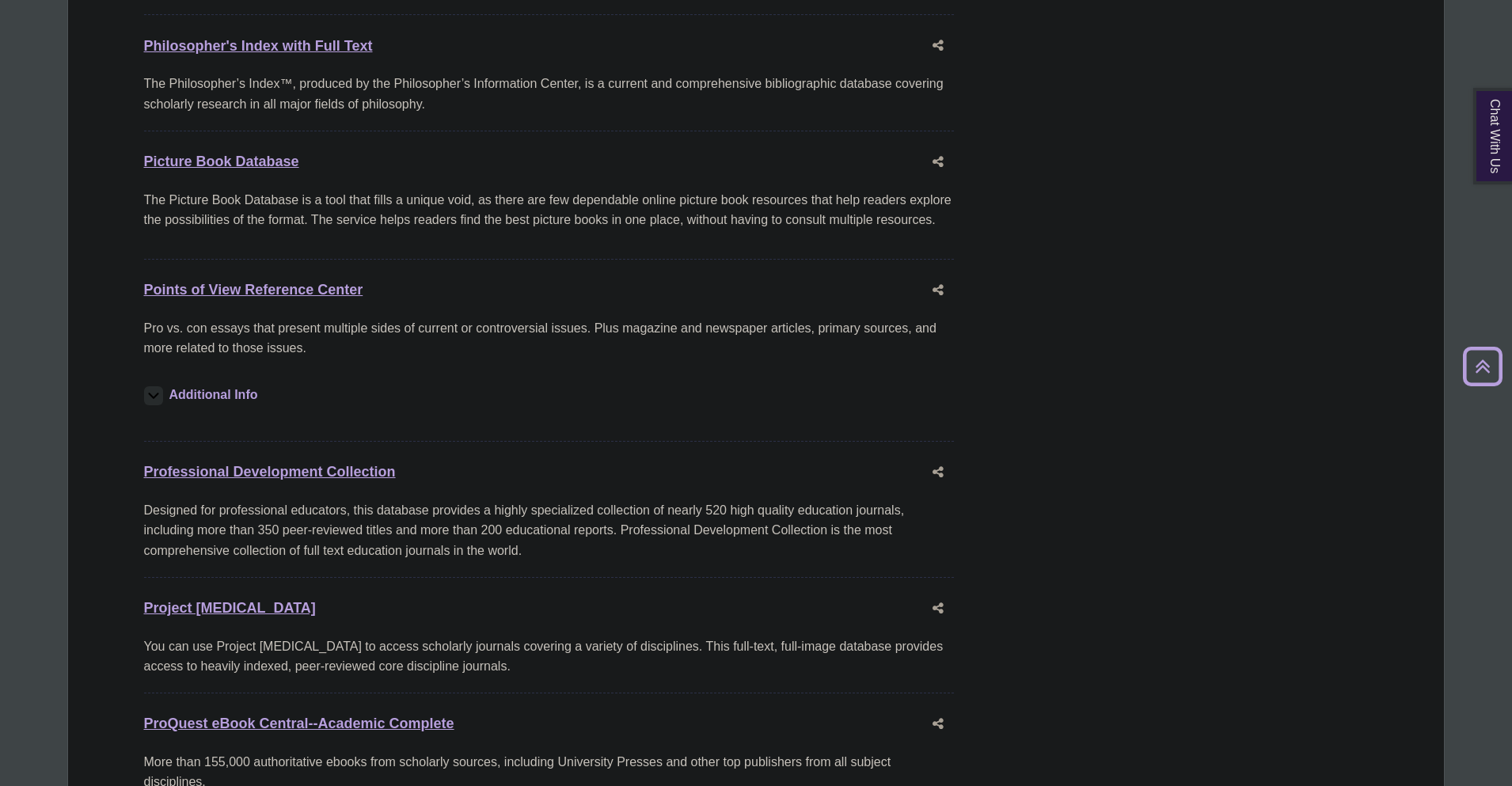
scroll to position [10622, 0]
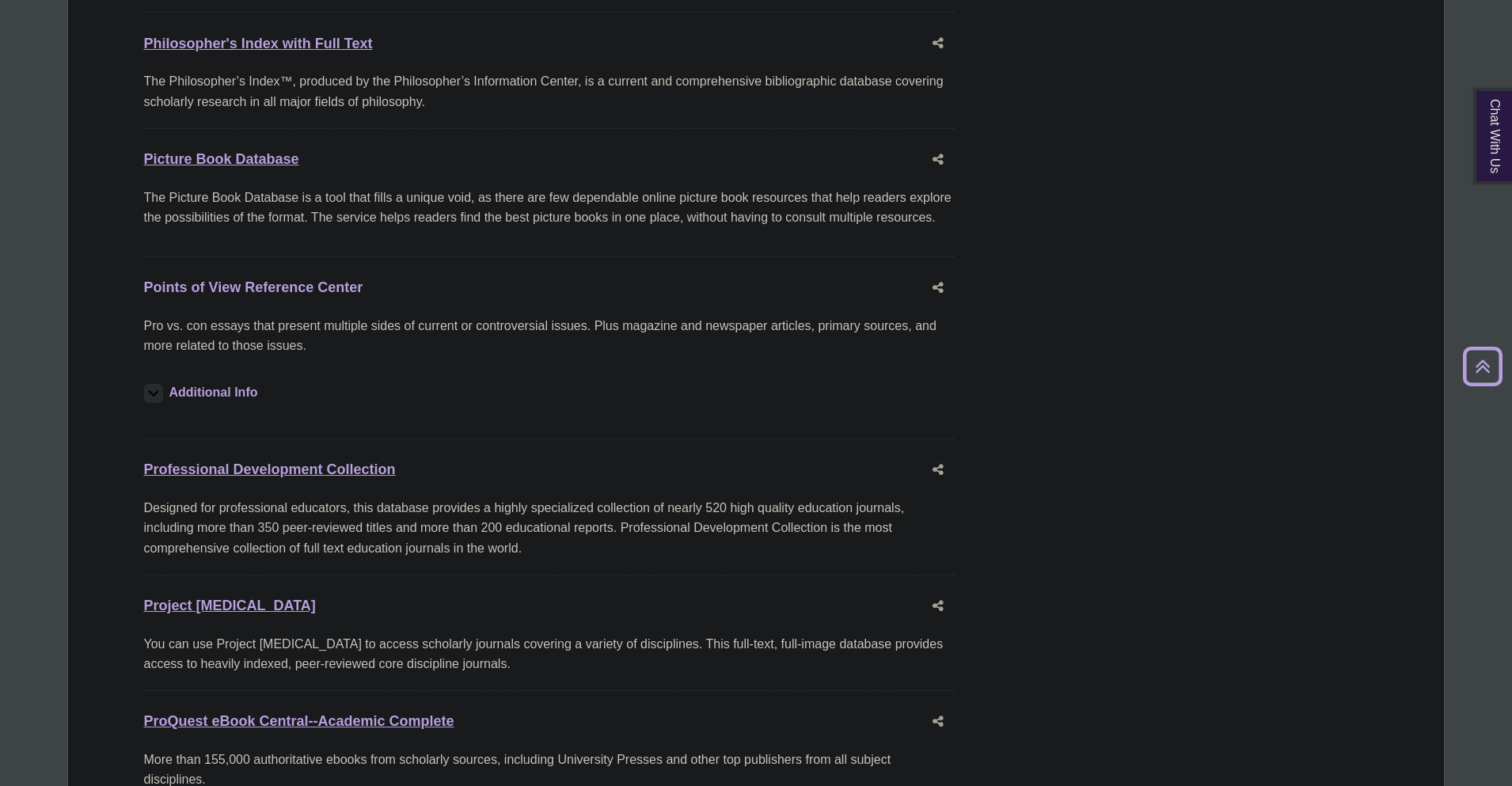
click at [316, 279] on link "Points of View Reference Center This link opens in a new window" at bounding box center [254, 287] width 219 height 16
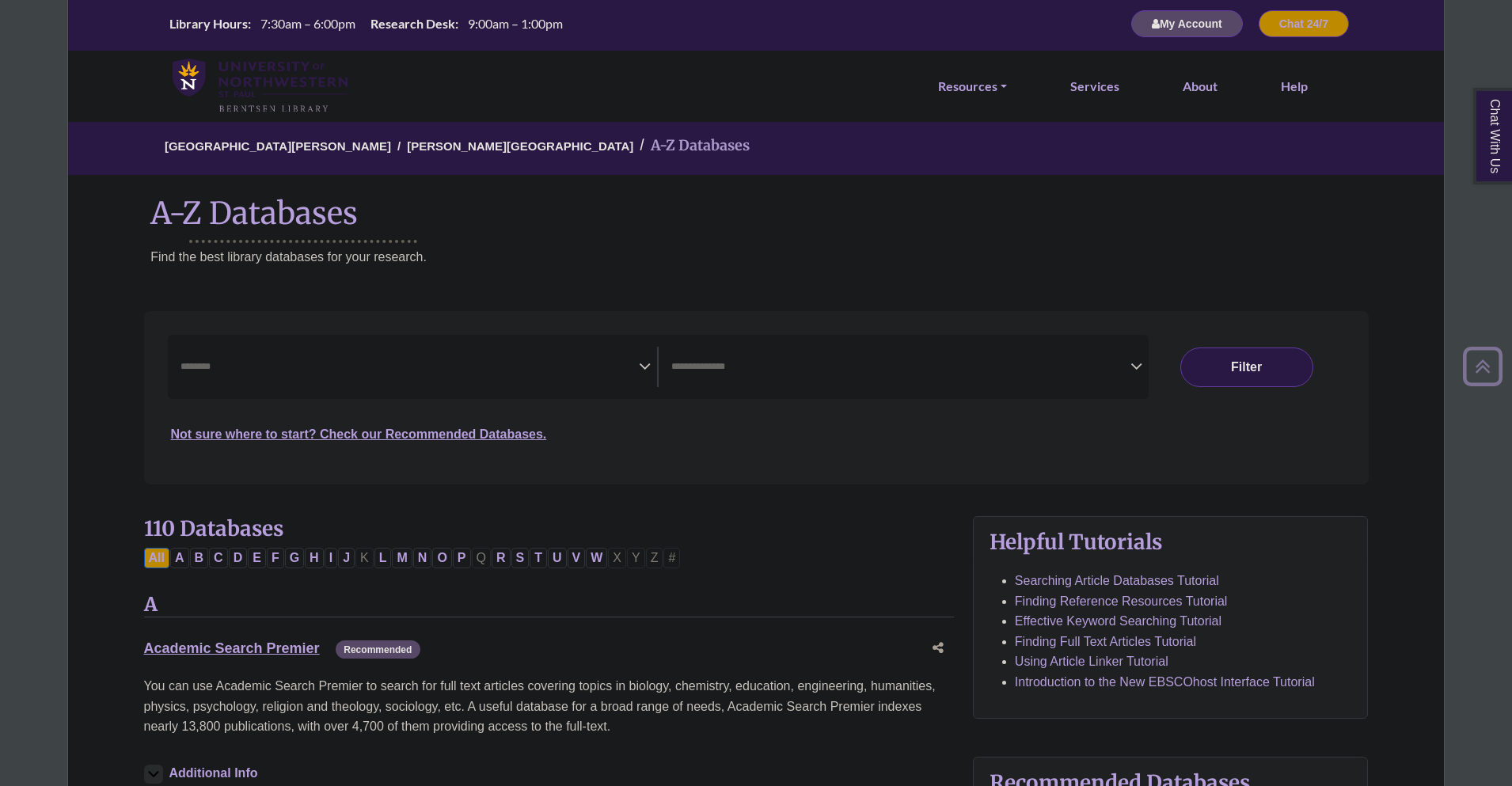
scroll to position [0, 0]
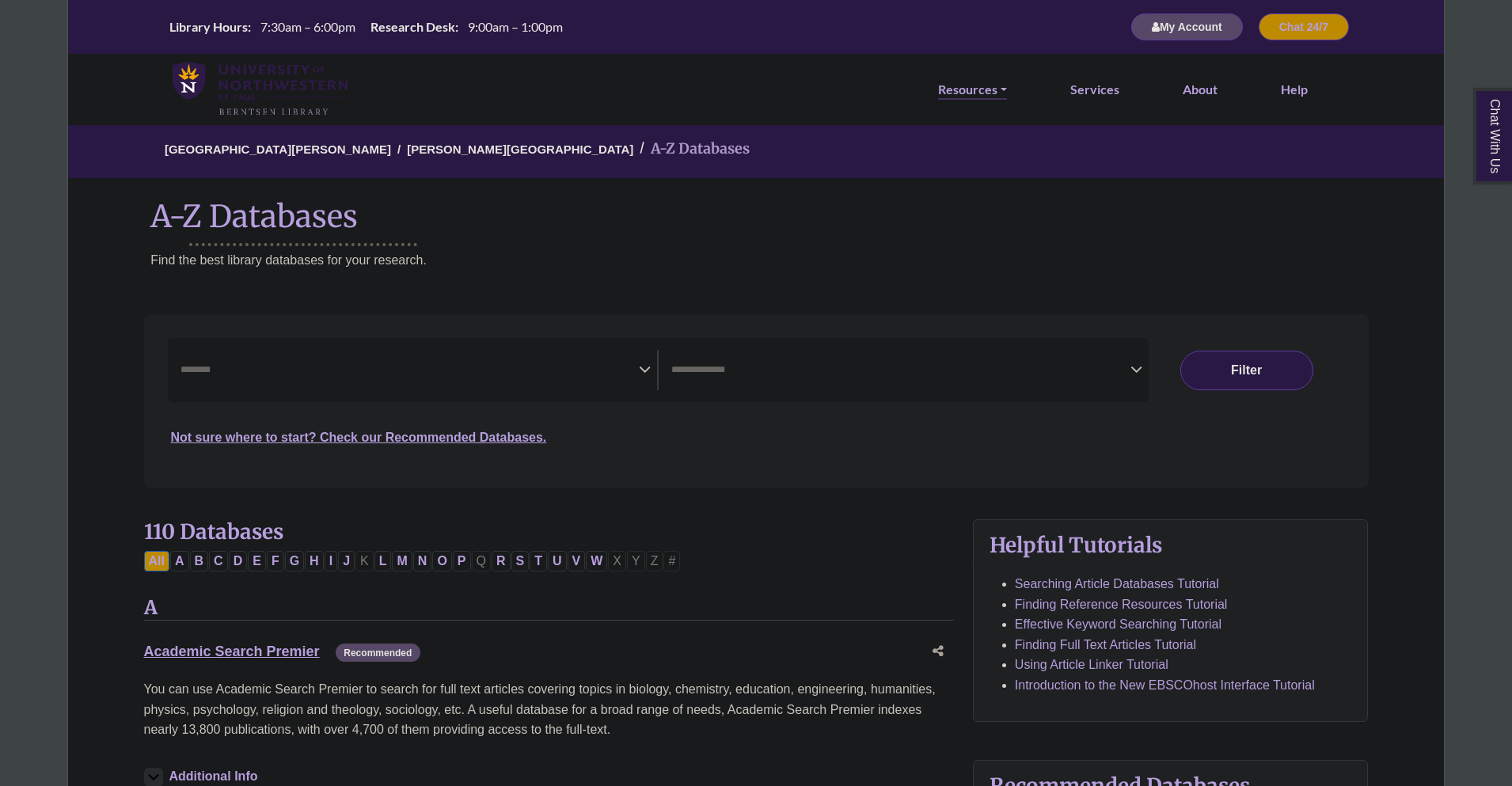
click at [965, 84] on link "Resources" at bounding box center [973, 89] width 69 height 20
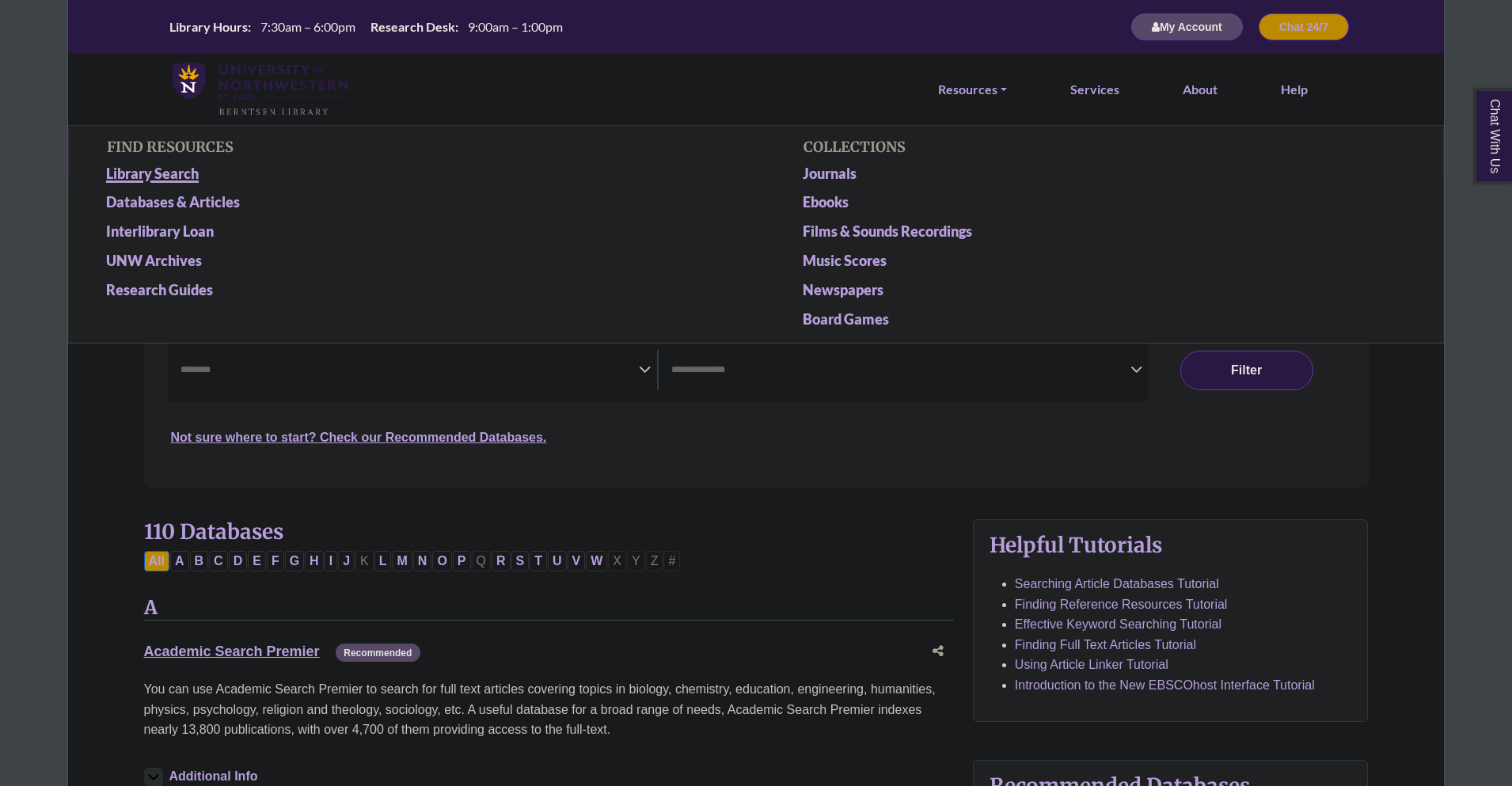
click at [149, 168] on link "Library Search" at bounding box center [408, 176] width 627 height 30
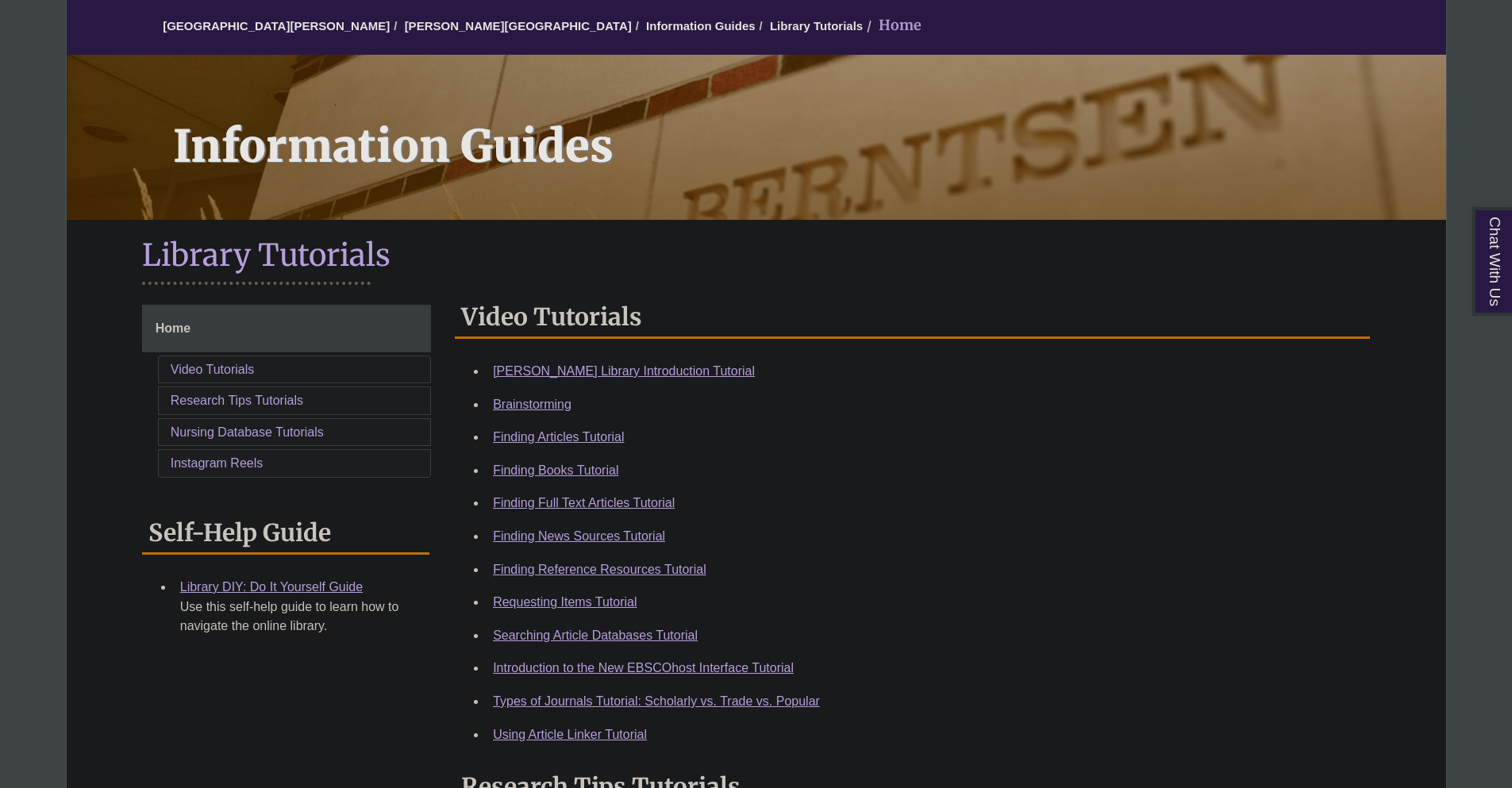
scroll to position [159, 0]
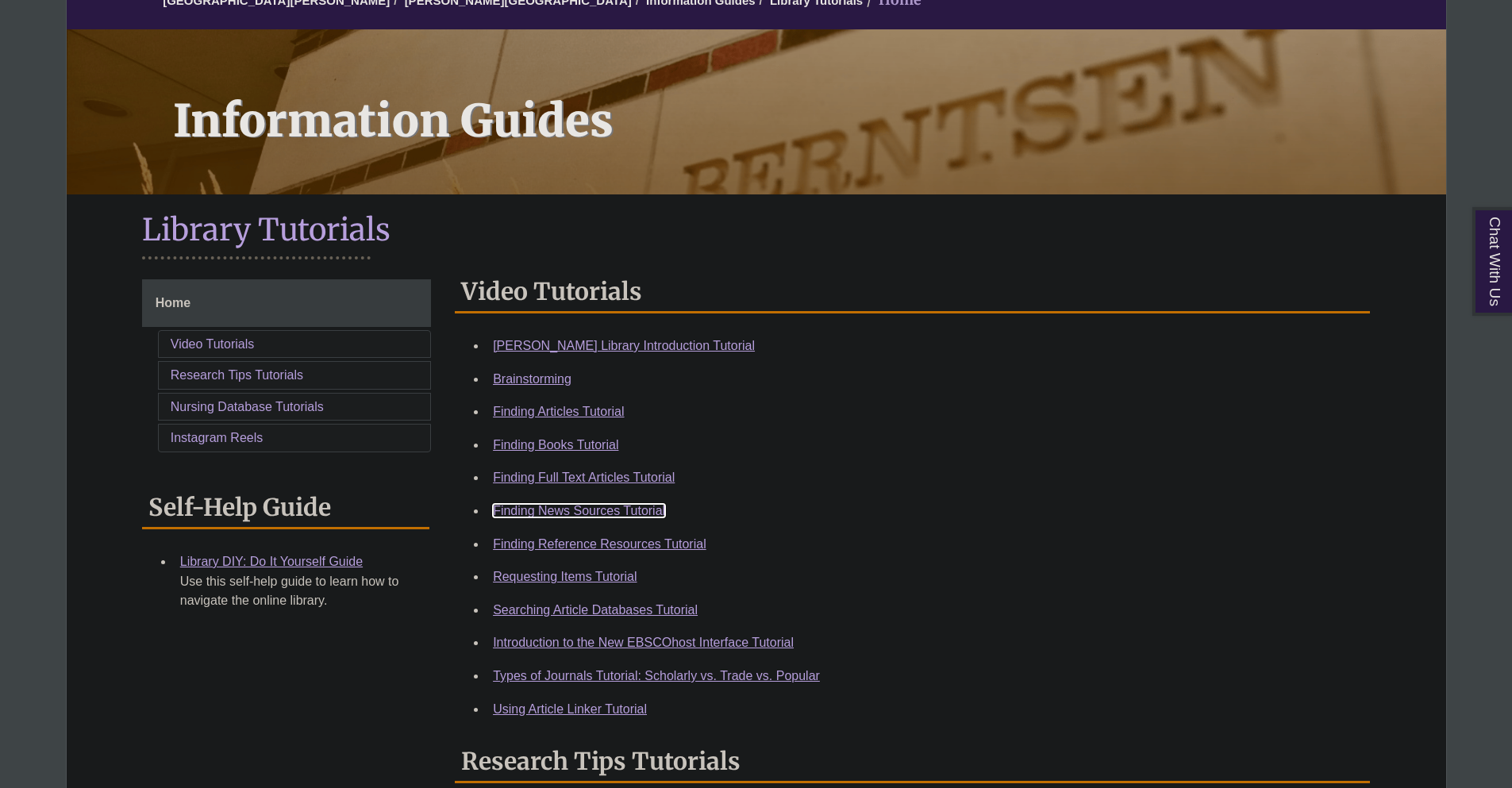
click at [625, 510] on link "Finding News Sources Tutorial" at bounding box center [578, 510] width 172 height 14
